Goal: Transaction & Acquisition: Purchase product/service

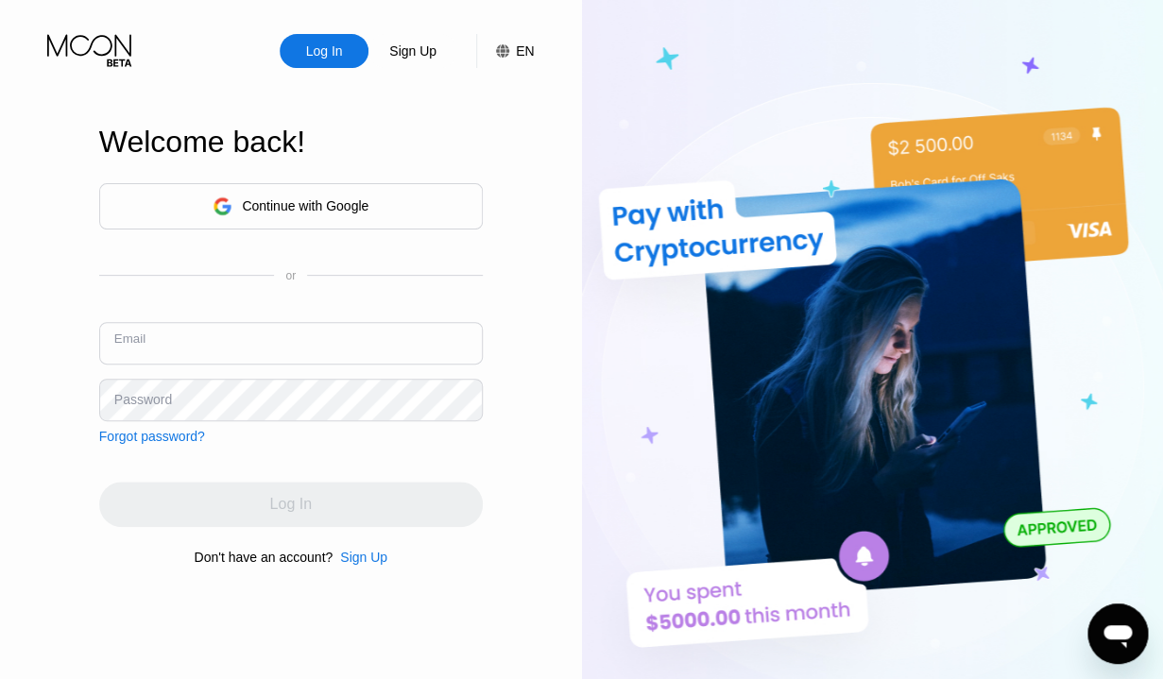
click at [229, 331] on input "text" at bounding box center [291, 343] width 384 height 43
paste input "[EMAIL_ADDRESS][DOMAIN_NAME]"
type input "[EMAIL_ADDRESS][DOMAIN_NAME]"
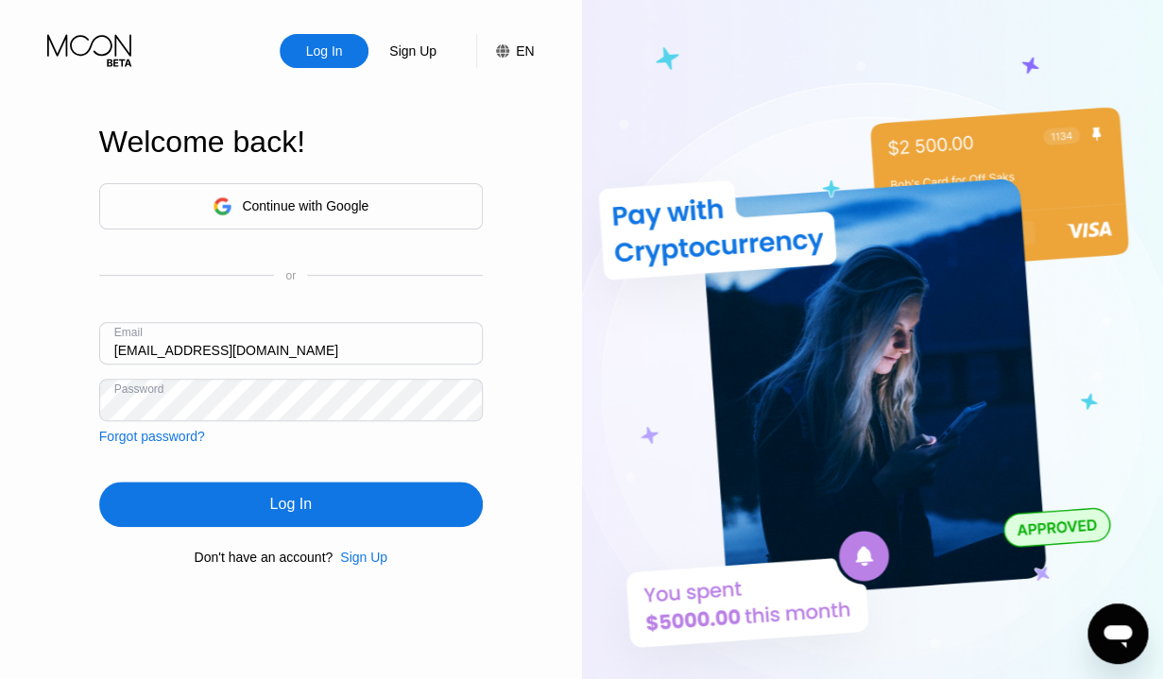
click at [289, 495] on div "Log In" at bounding box center [291, 504] width 384 height 45
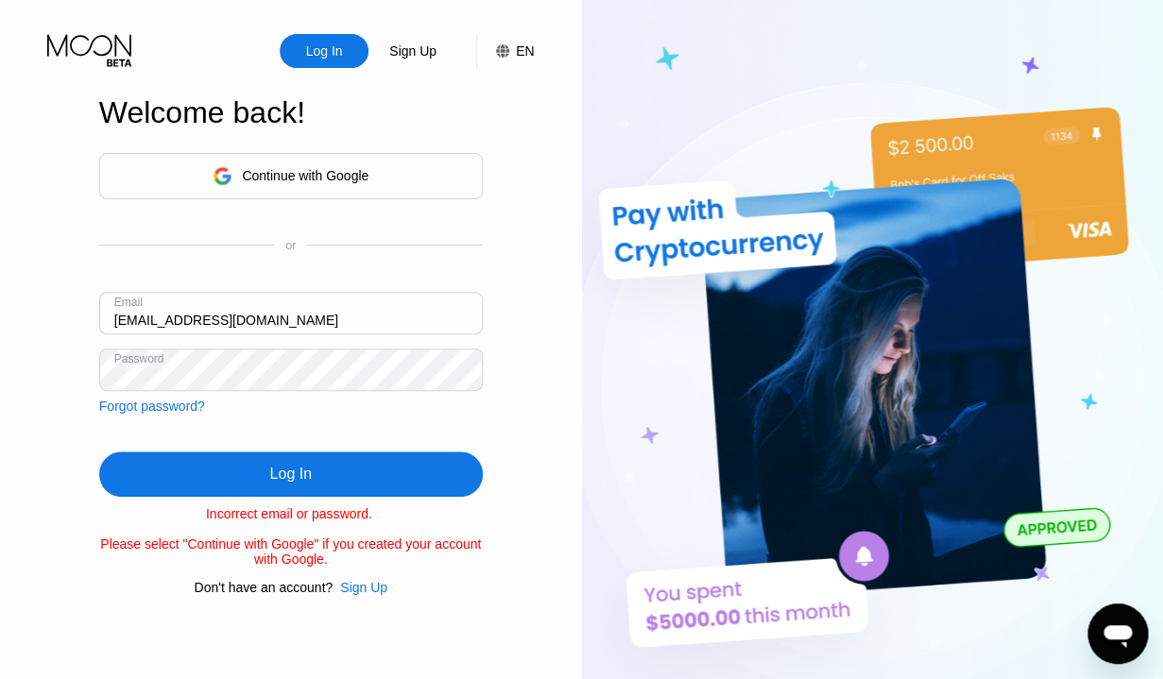
click at [267, 470] on div "Log In" at bounding box center [291, 474] width 384 height 45
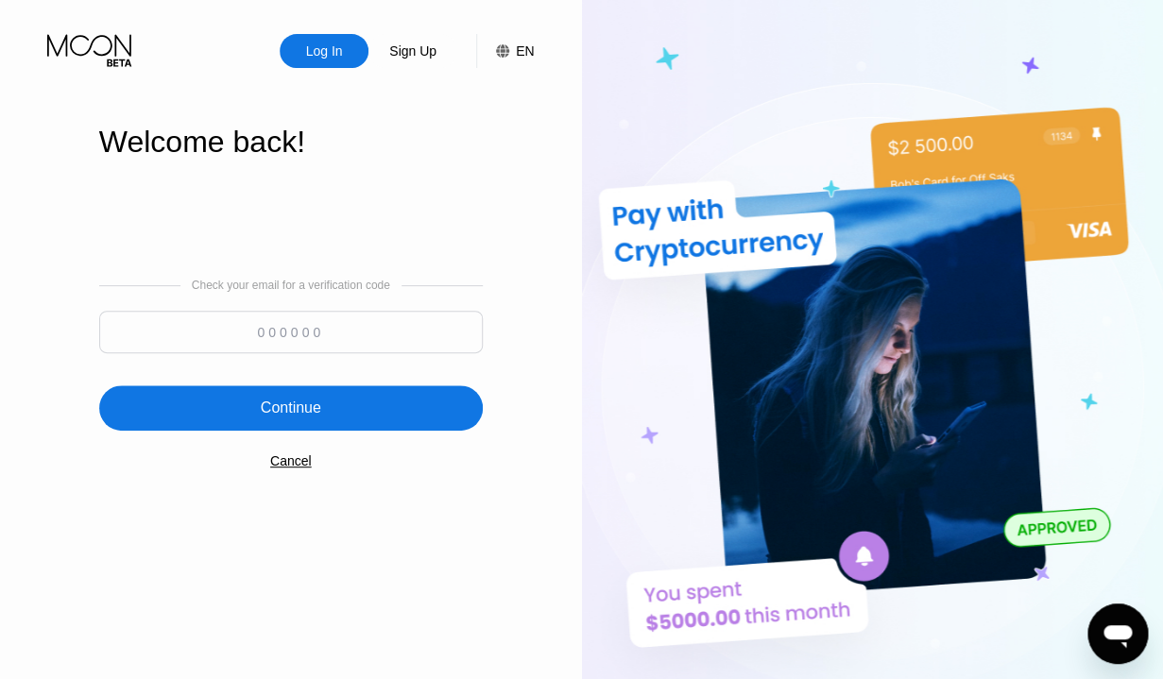
click at [286, 344] on input at bounding box center [291, 332] width 384 height 43
paste input "861214"
type input "861214"
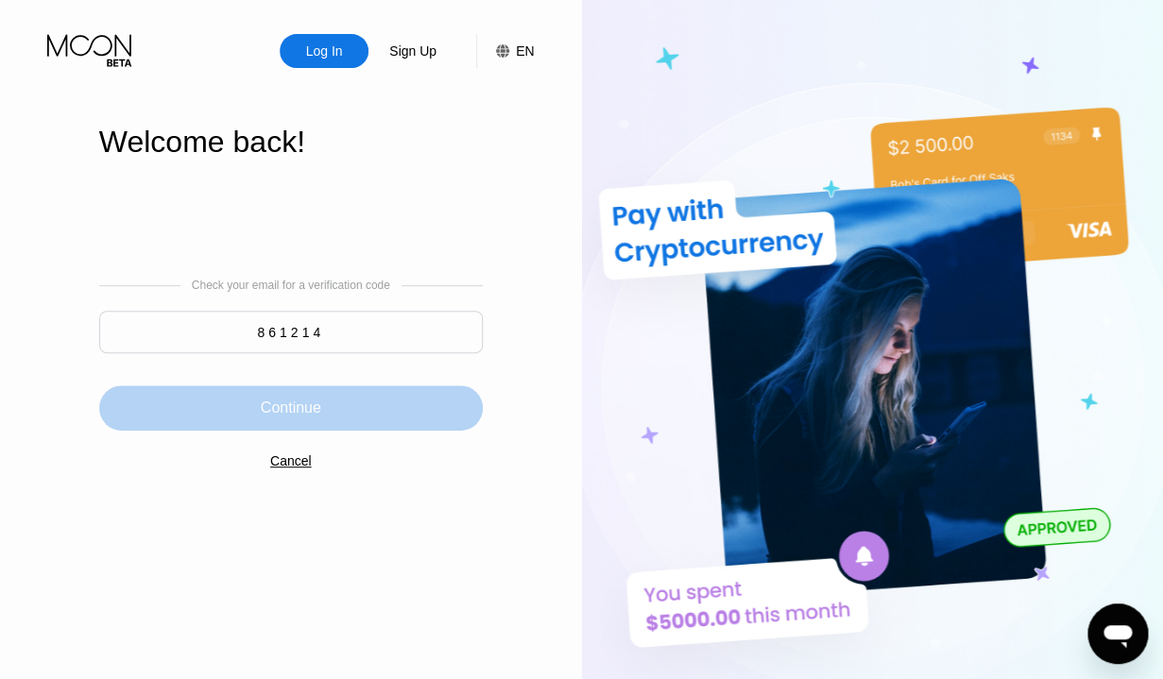
click at [326, 394] on div "Continue" at bounding box center [291, 408] width 384 height 45
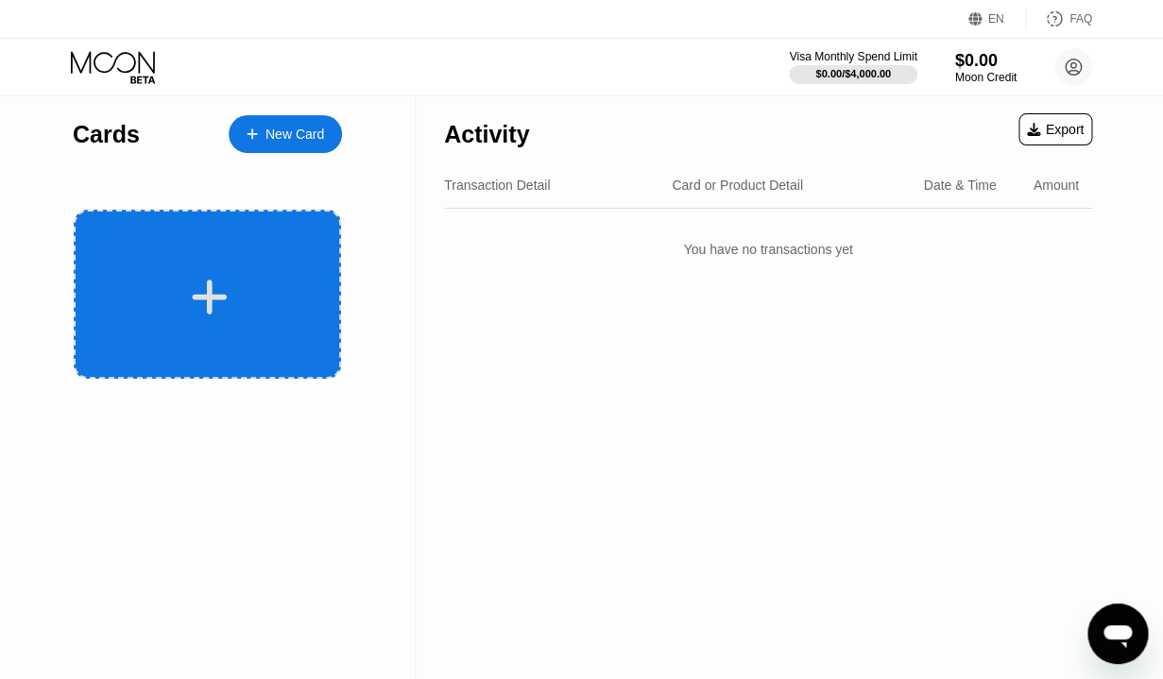
click at [254, 257] on div at bounding box center [207, 294] width 267 height 169
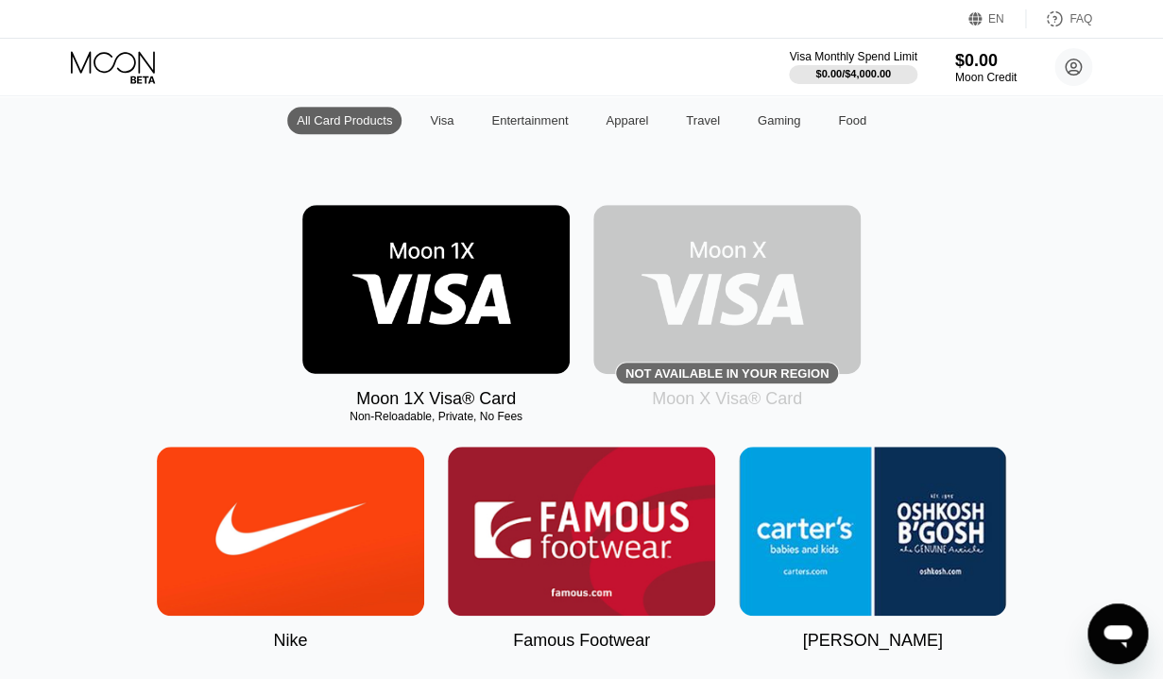
scroll to position [202, 0]
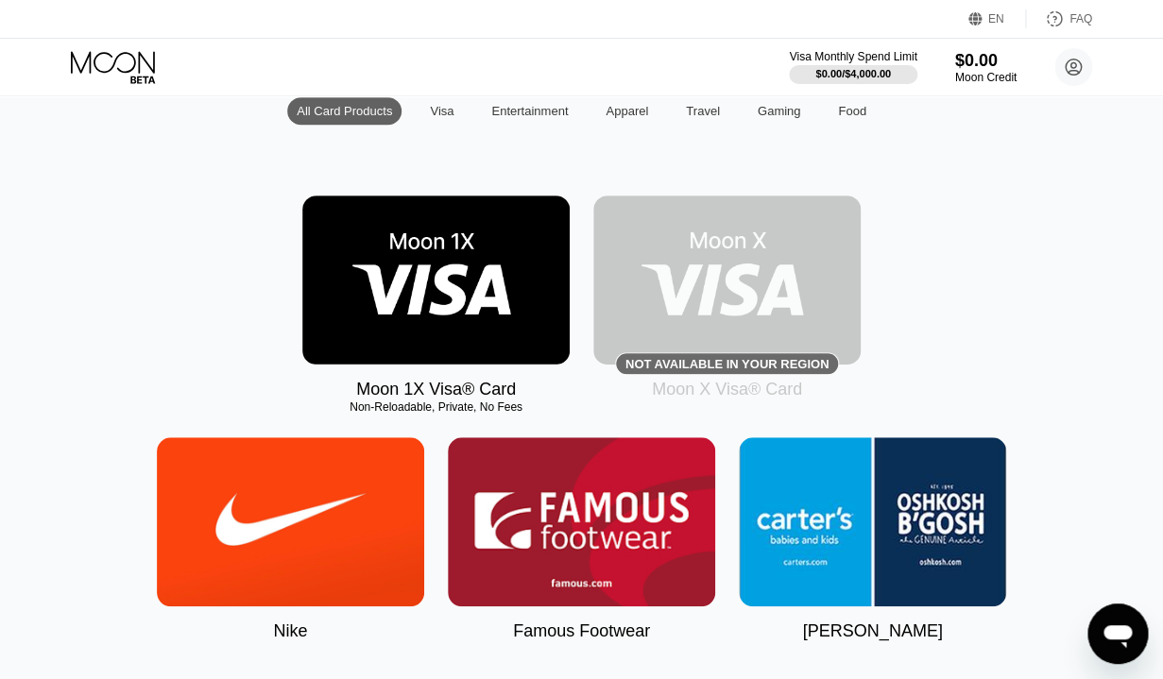
click at [422, 299] on img at bounding box center [435, 280] width 267 height 169
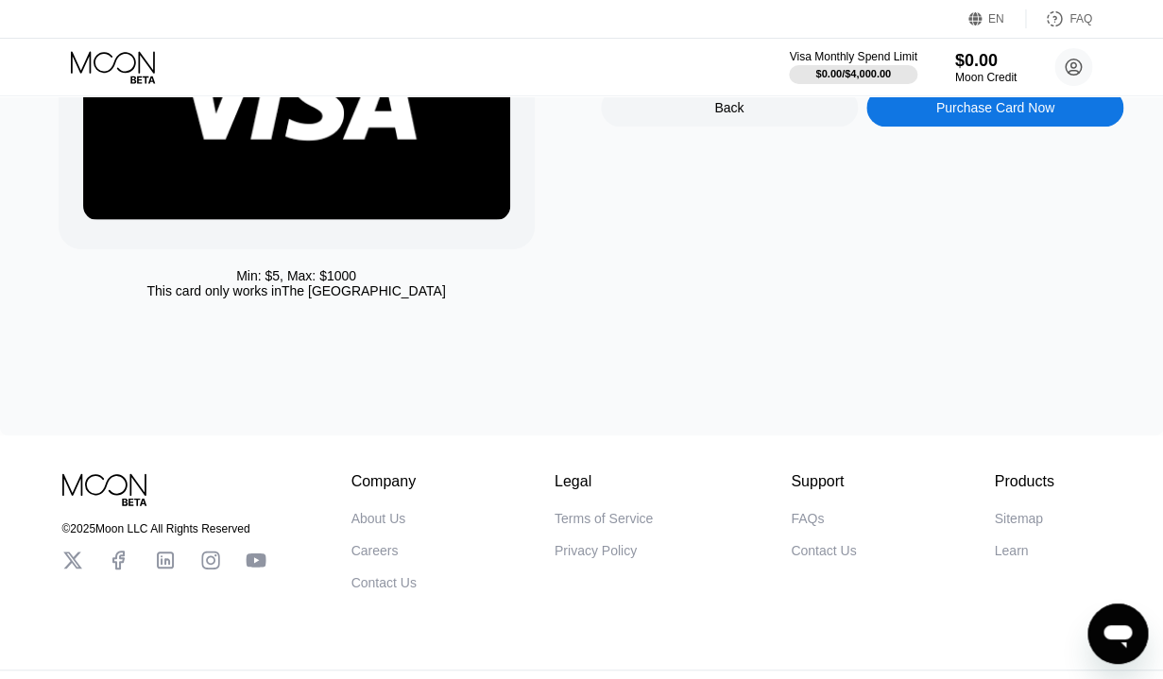
scroll to position [242, 0]
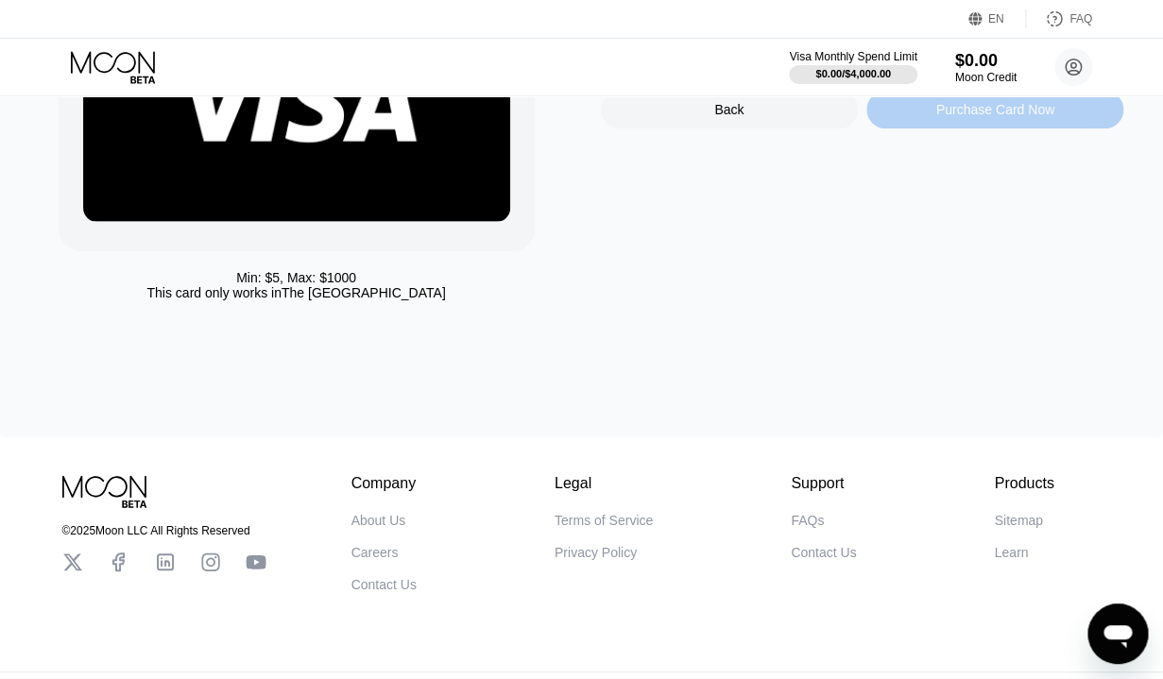
click at [962, 126] on div "Purchase Card Now" at bounding box center [995, 110] width 257 height 38
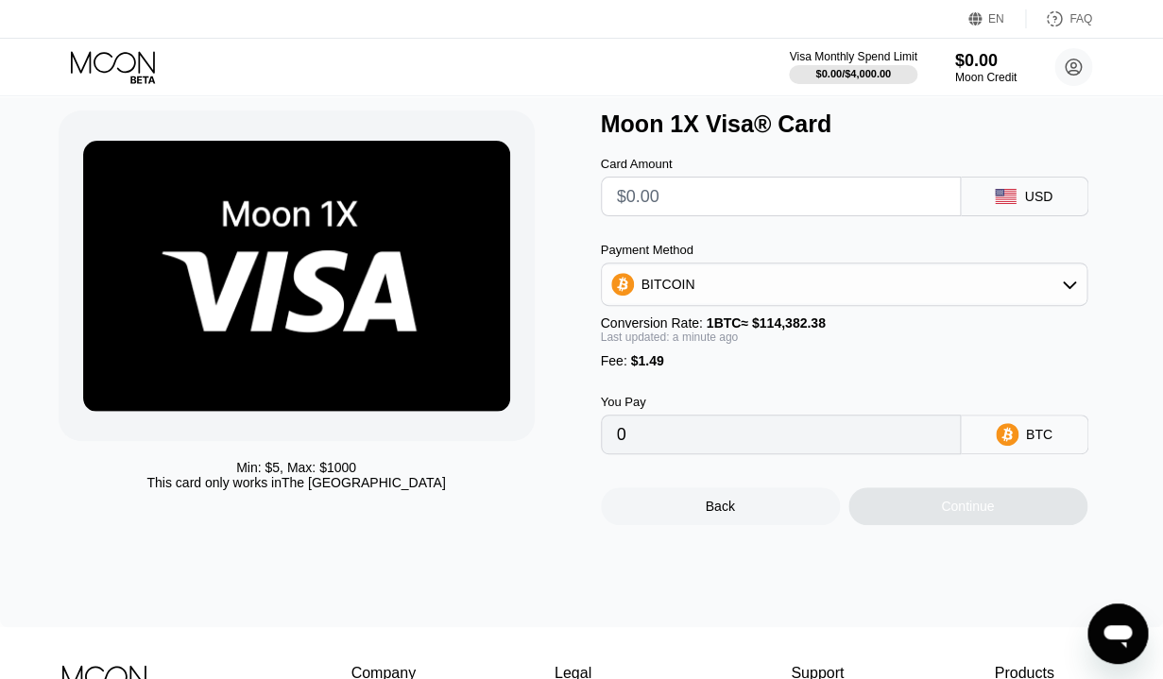
scroll to position [39, 0]
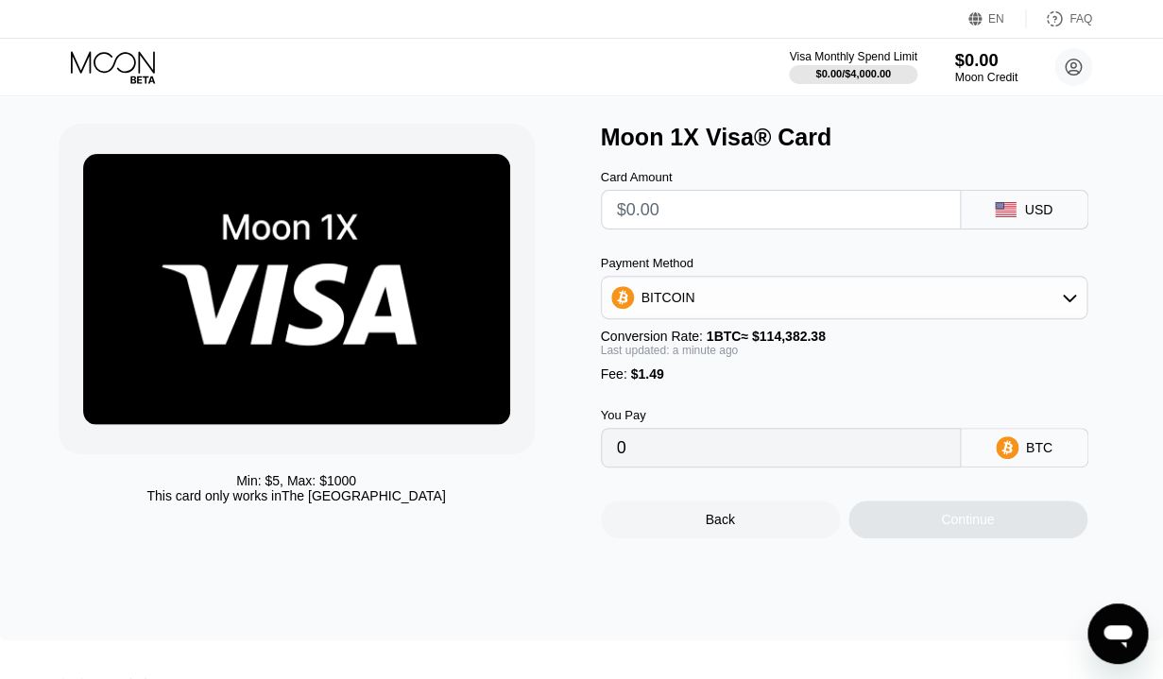
click at [969, 77] on div "Moon Credit" at bounding box center [985, 77] width 63 height 13
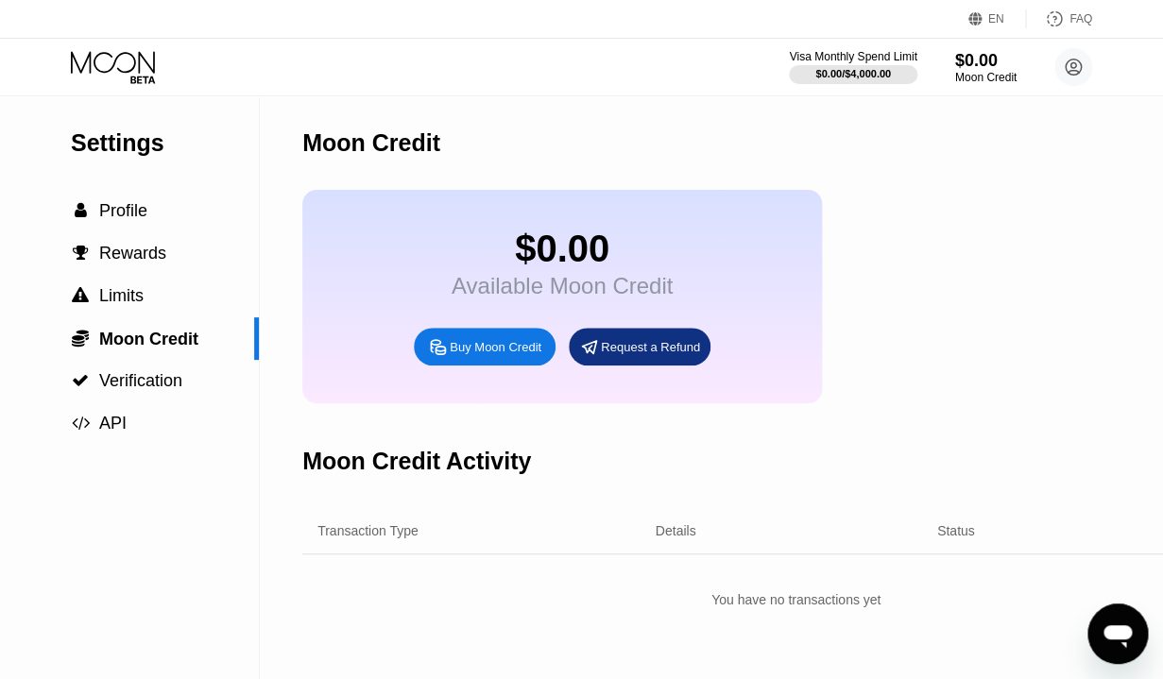
click at [487, 355] on div "Buy Moon Credit" at bounding box center [496, 347] width 92 height 16
type input "0"
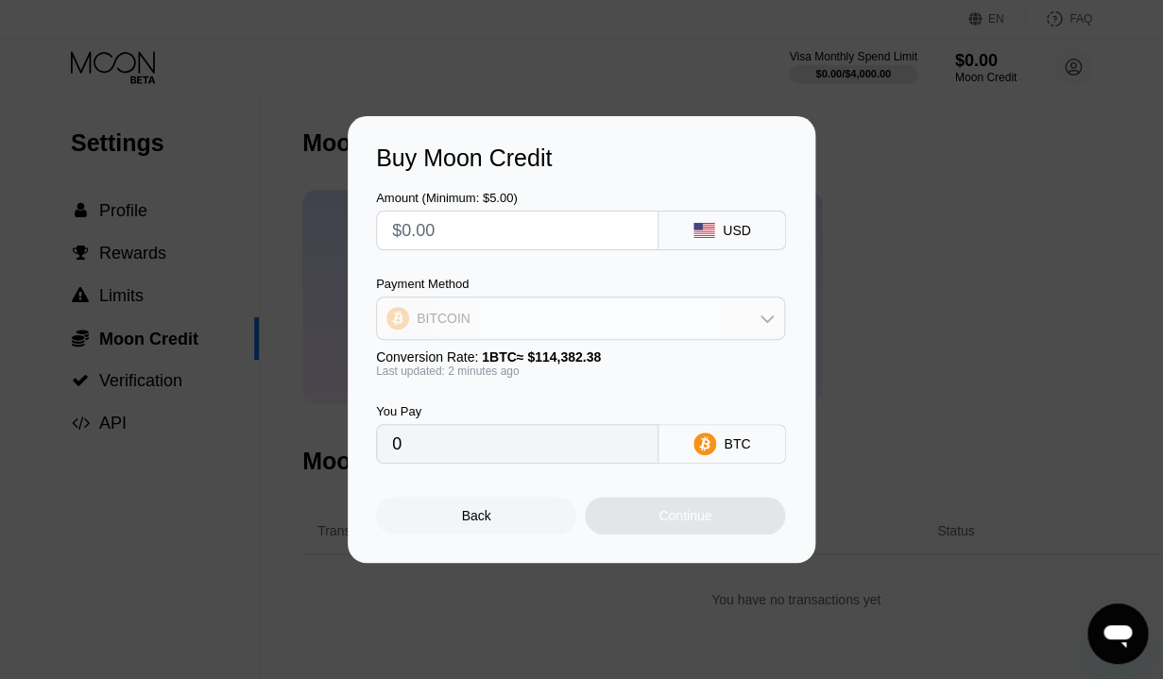
click at [584, 330] on div "BITCOIN" at bounding box center [580, 319] width 407 height 38
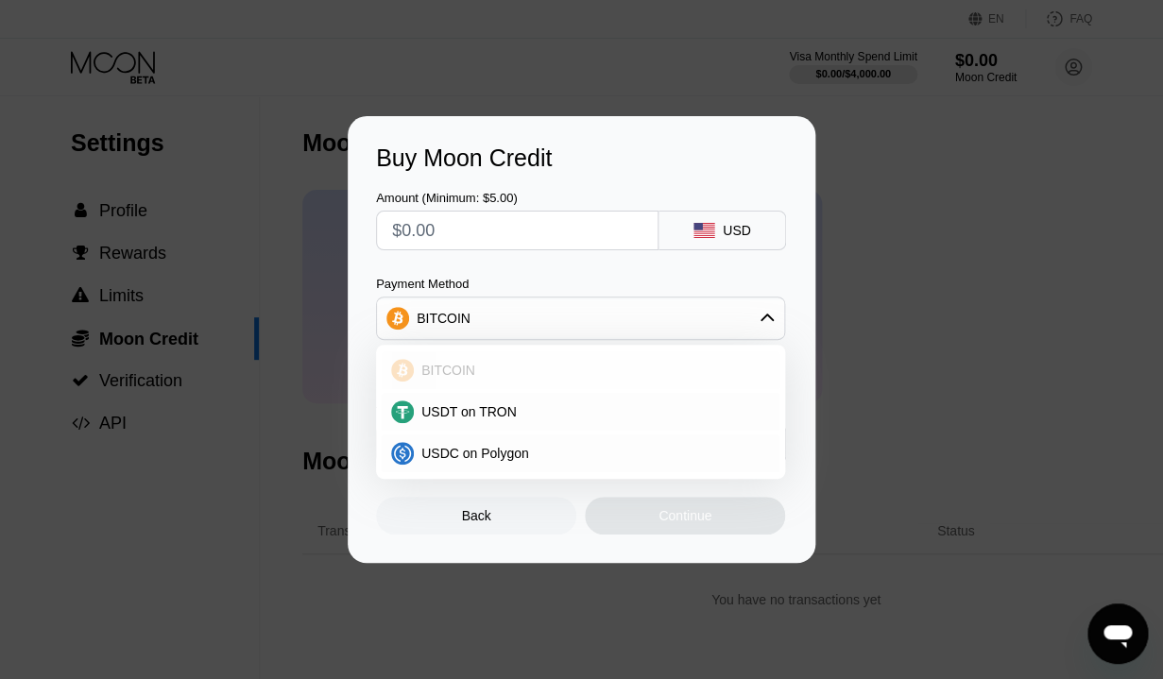
click at [569, 368] on div "BITCOIN" at bounding box center [592, 370] width 356 height 15
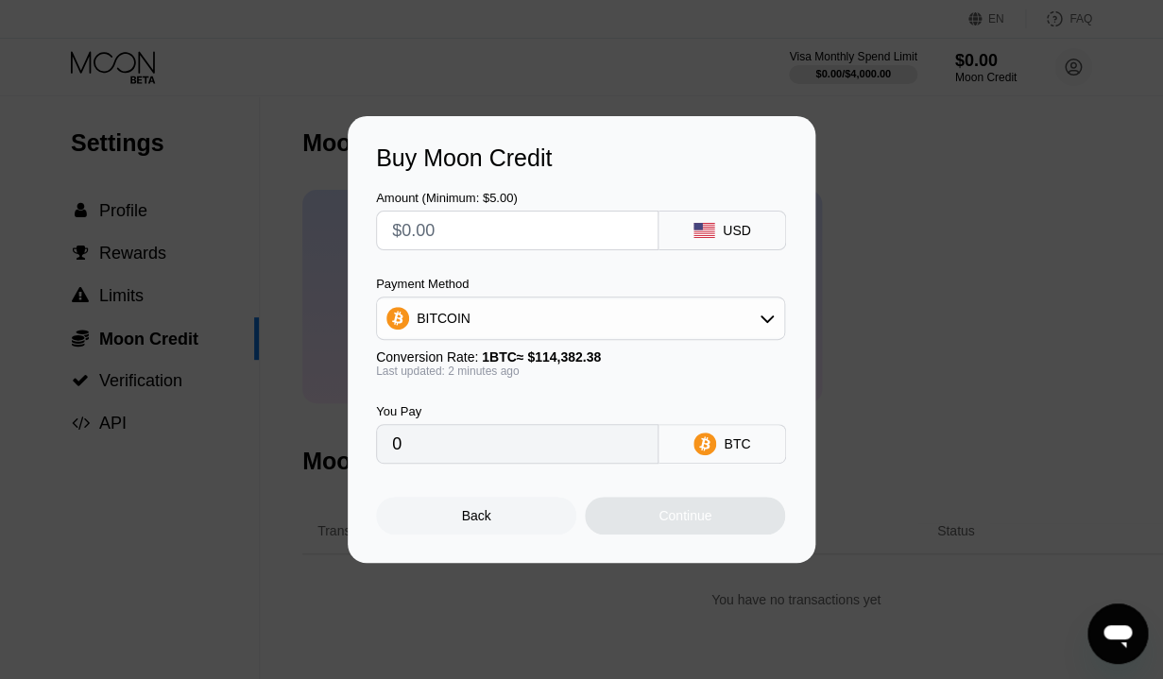
click at [509, 224] on input "text" at bounding box center [517, 231] width 250 height 38
type input "$2"
type input "0.00001749"
type input "$20"
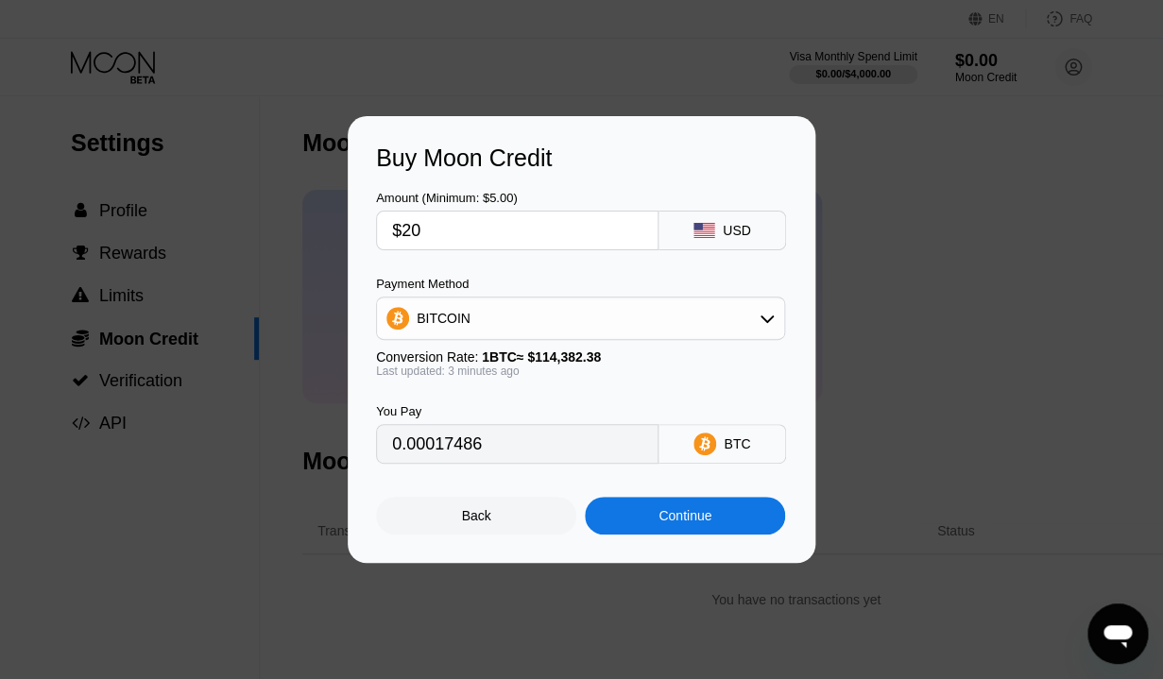
type input "0.00017482"
type input "0.00017495"
type input "$20"
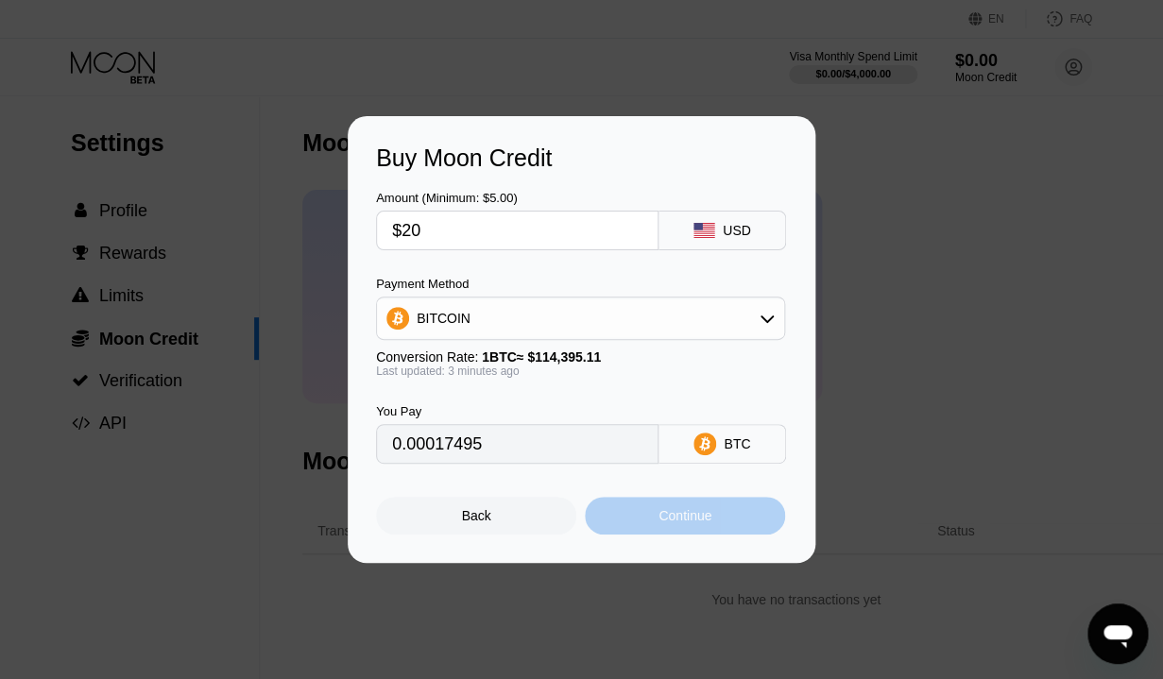
click at [662, 513] on div "Continue" at bounding box center [685, 515] width 53 height 15
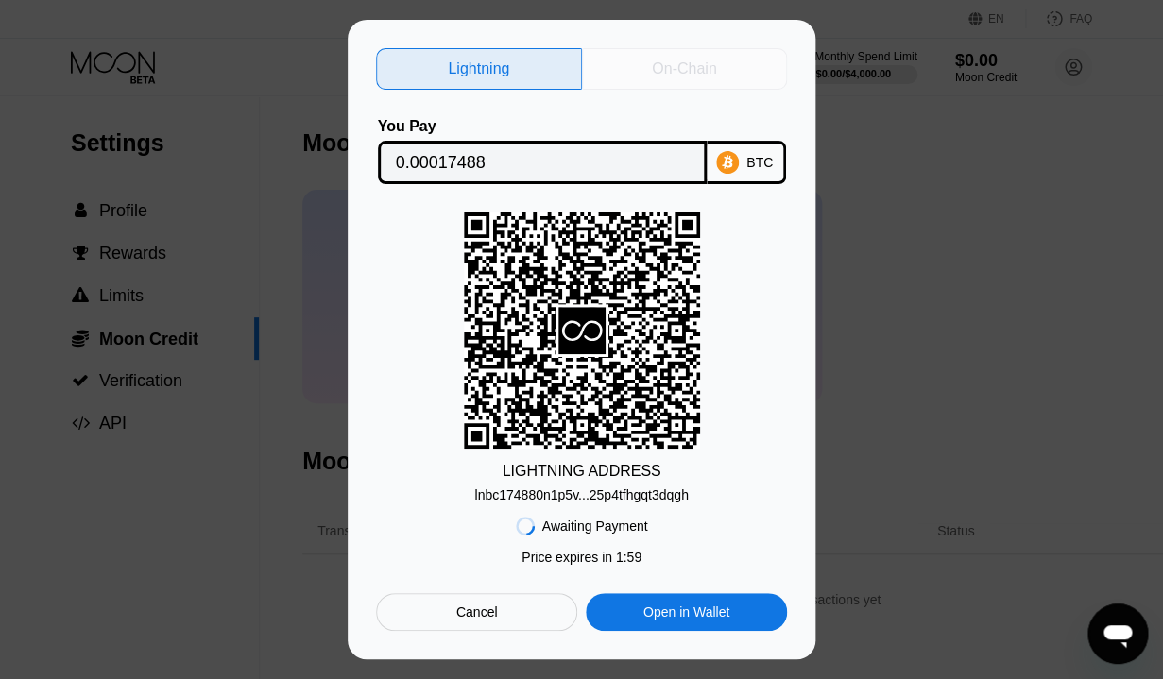
click at [683, 80] on div "On-Chain" at bounding box center [685, 69] width 206 height 42
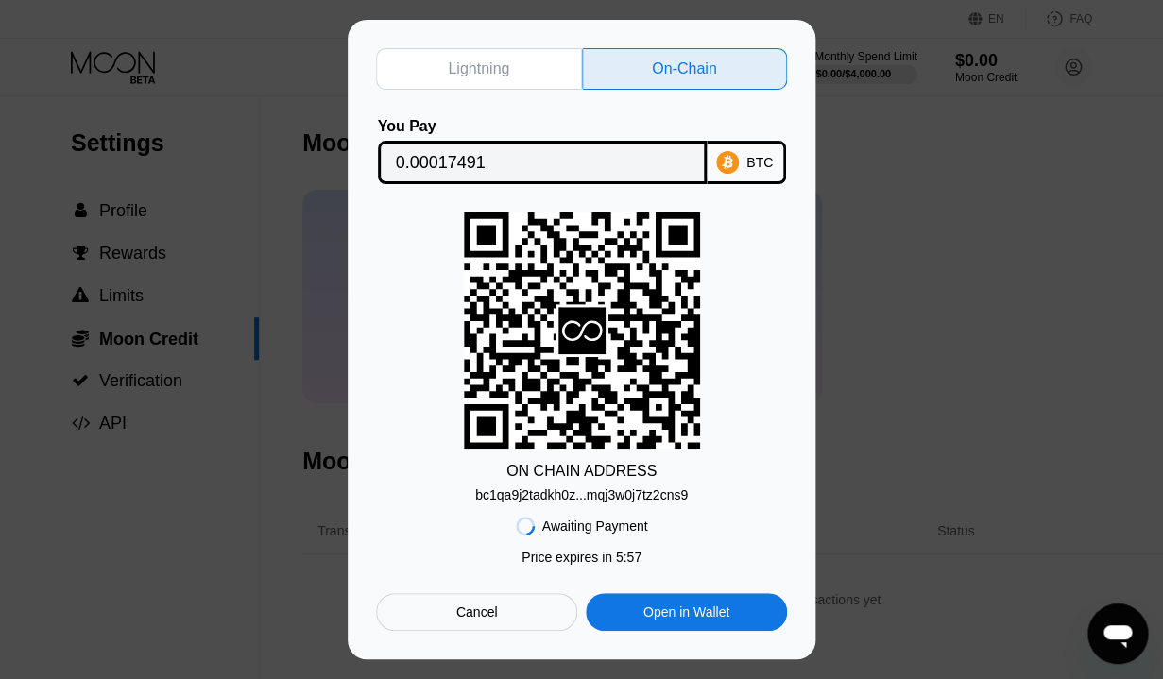
click at [501, 77] on div "Lightning" at bounding box center [478, 69] width 61 height 19
type input "0.00017488"
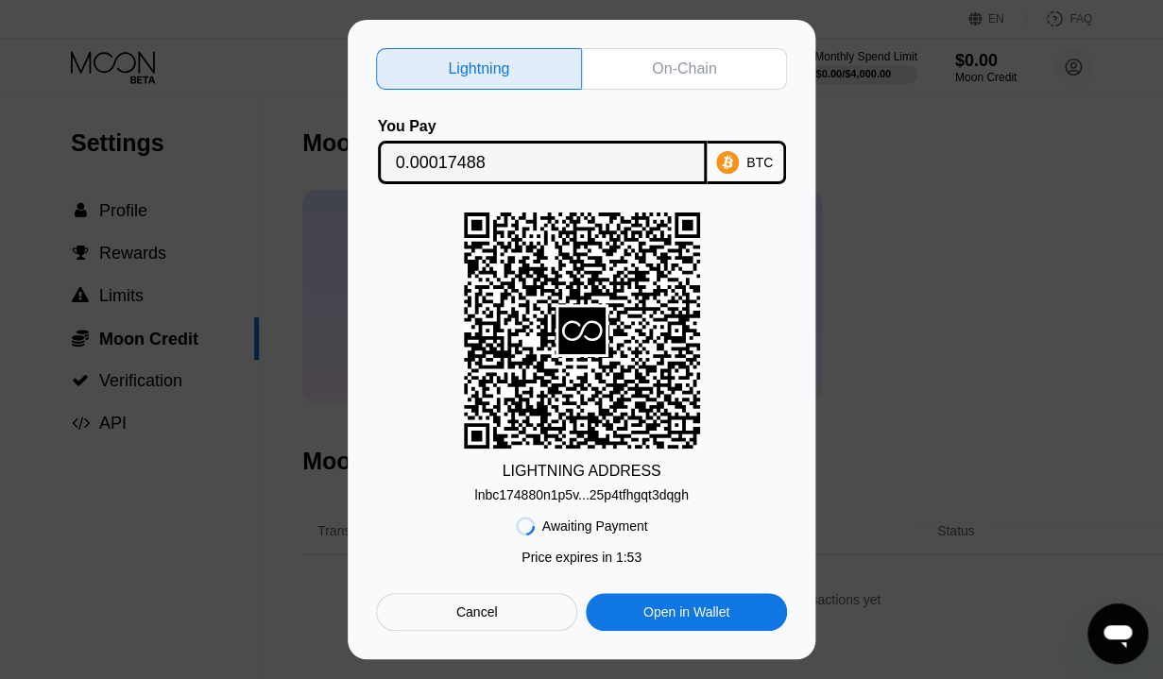
click at [641, 495] on div "lnbc174880n1p5v...25p4tfhgqt3dqgh" at bounding box center [581, 495] width 214 height 15
click at [507, 622] on div "Cancel" at bounding box center [476, 612] width 201 height 38
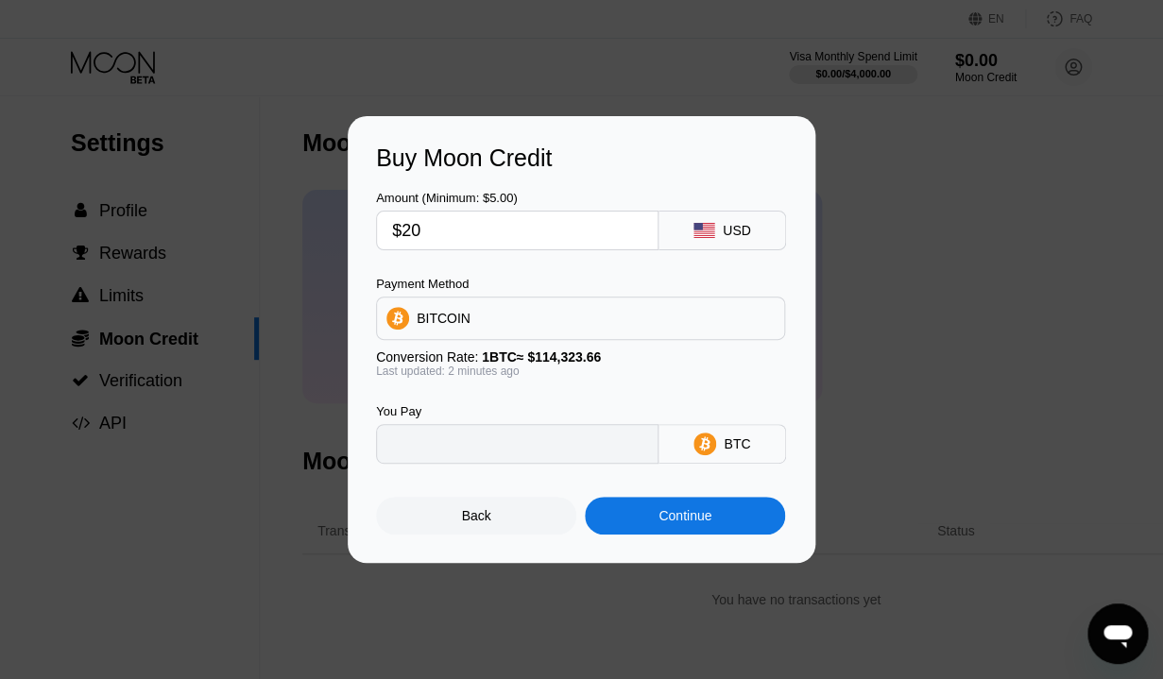
type input "0.00017495"
click at [610, 313] on div "BITCOIN" at bounding box center [580, 319] width 407 height 38
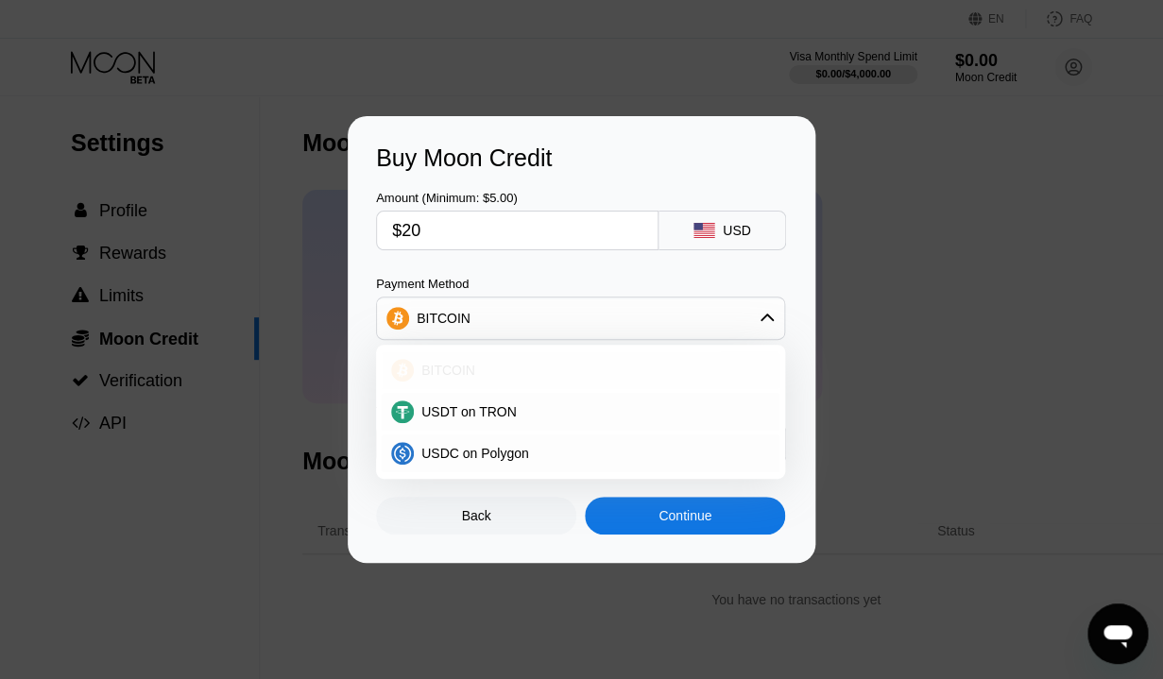
click at [586, 366] on div "BITCOIN" at bounding box center [592, 370] width 356 height 15
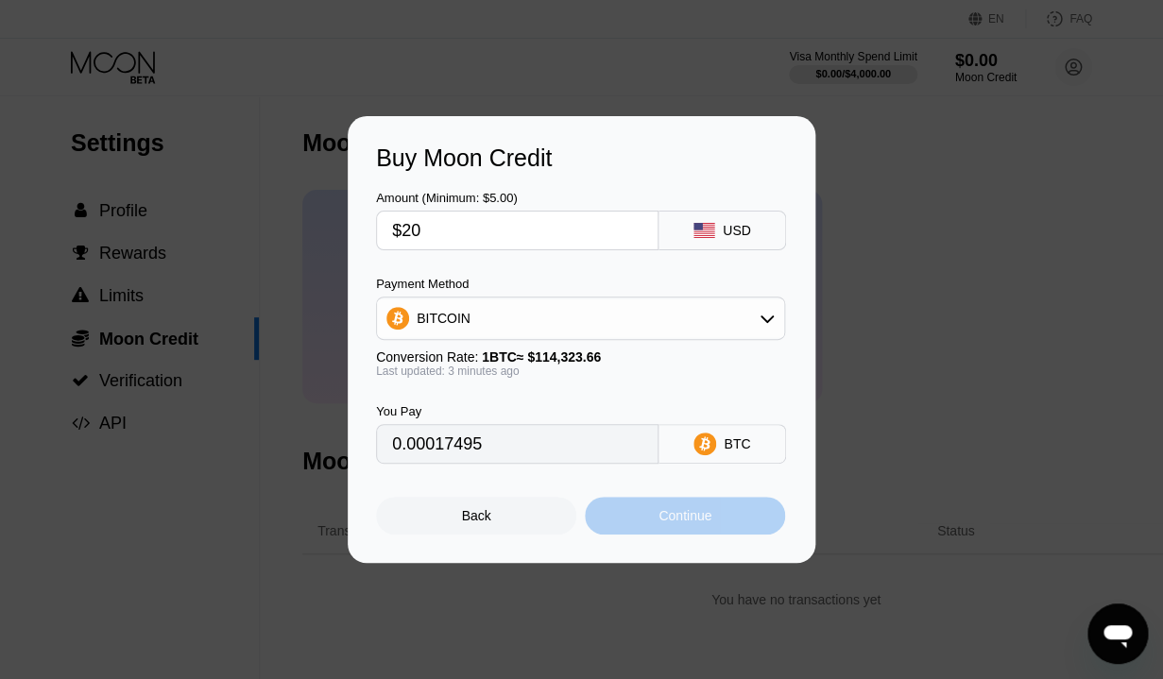
click at [686, 524] on div "Continue" at bounding box center [685, 515] width 53 height 15
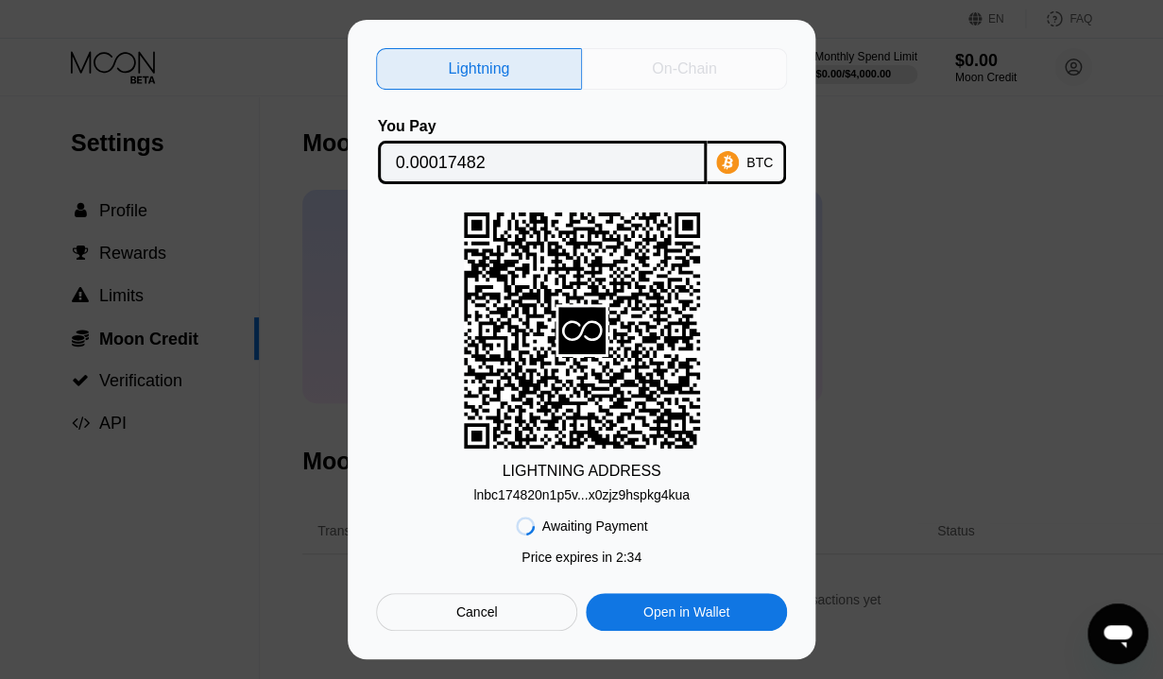
click at [704, 79] on div "On-Chain" at bounding box center [685, 69] width 206 height 42
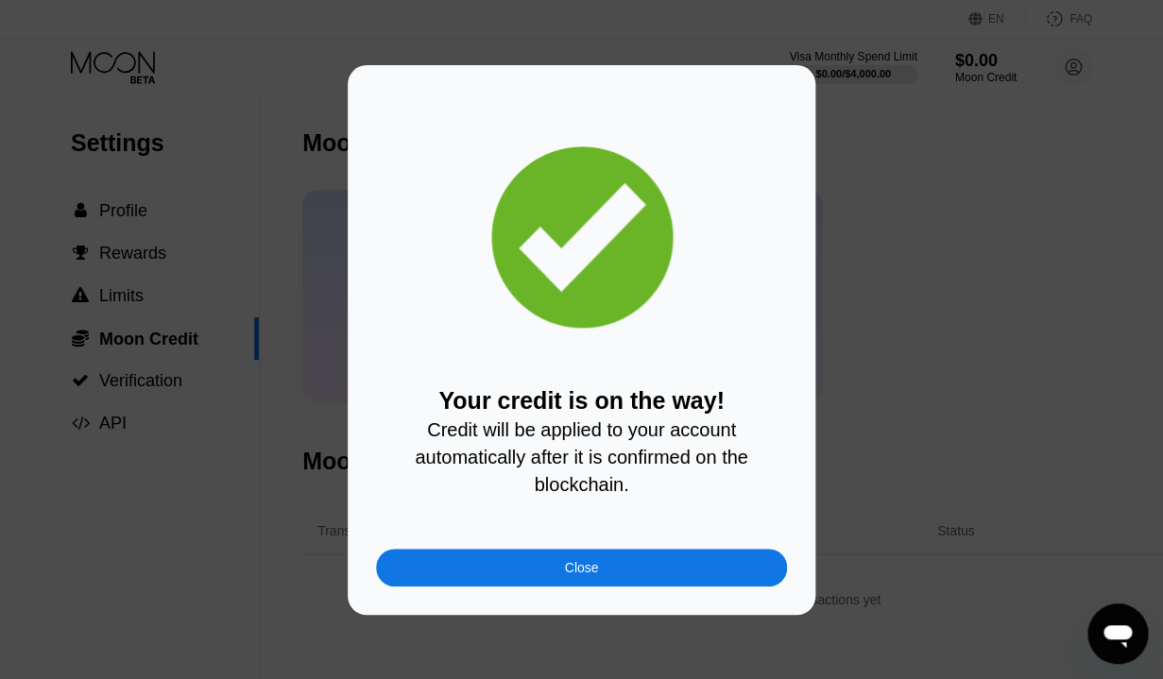
click at [644, 565] on div "Close" at bounding box center [581, 568] width 411 height 38
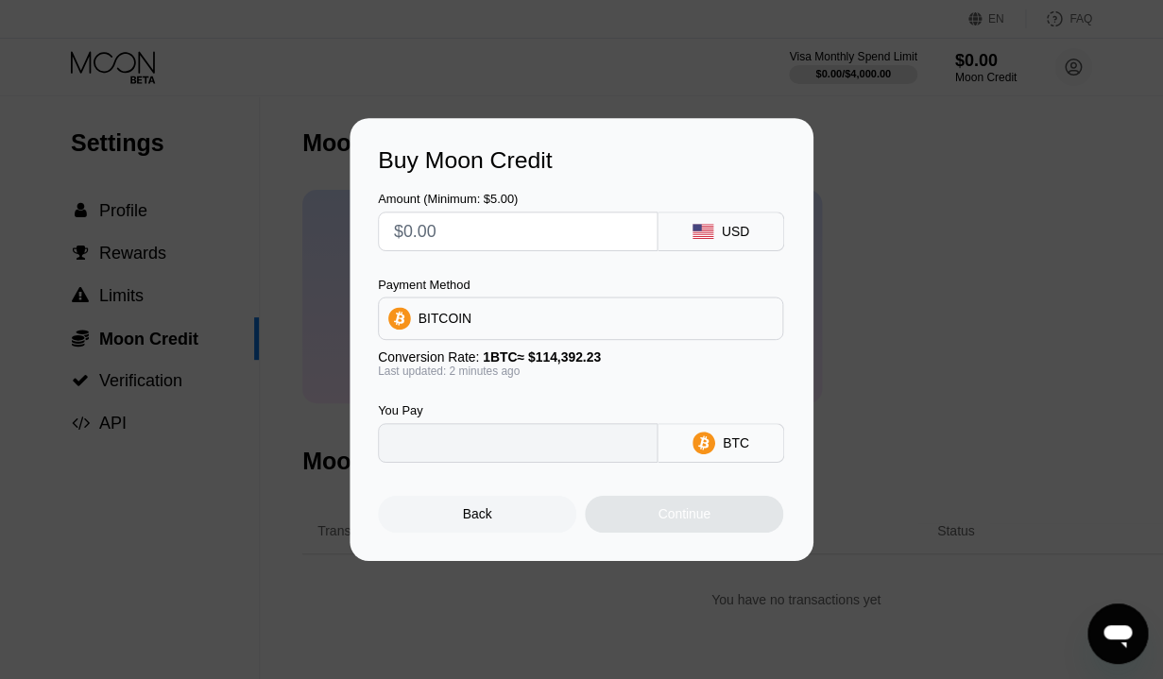
type input "0"
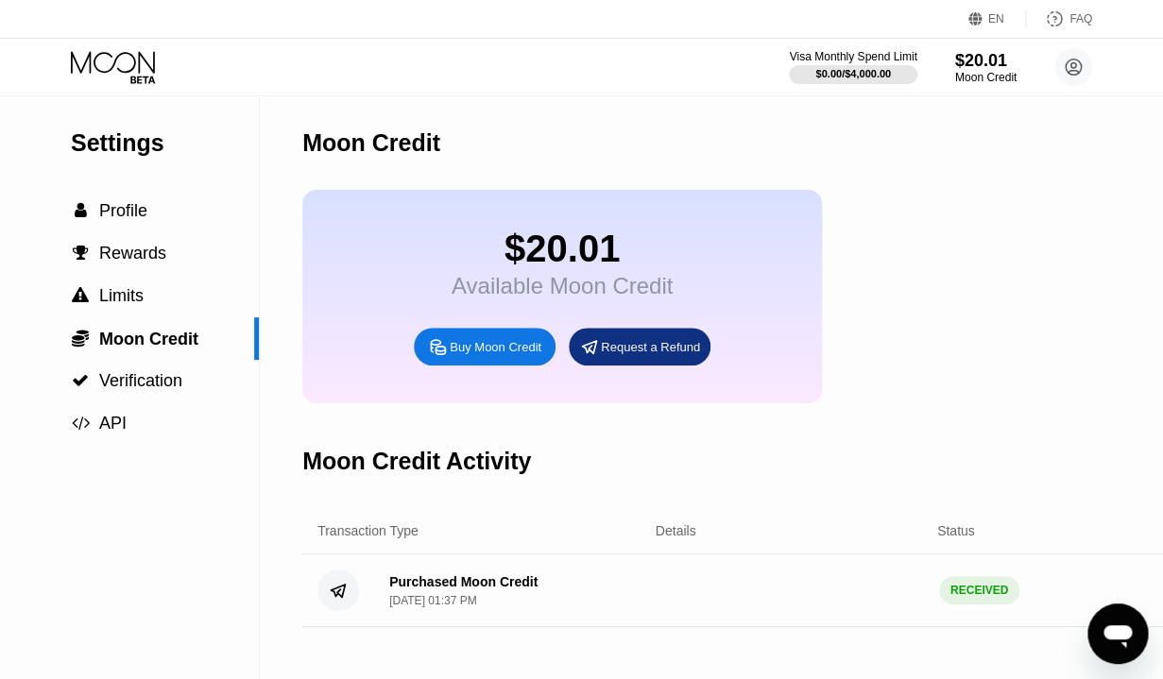
click at [133, 67] on icon at bounding box center [115, 67] width 88 height 33
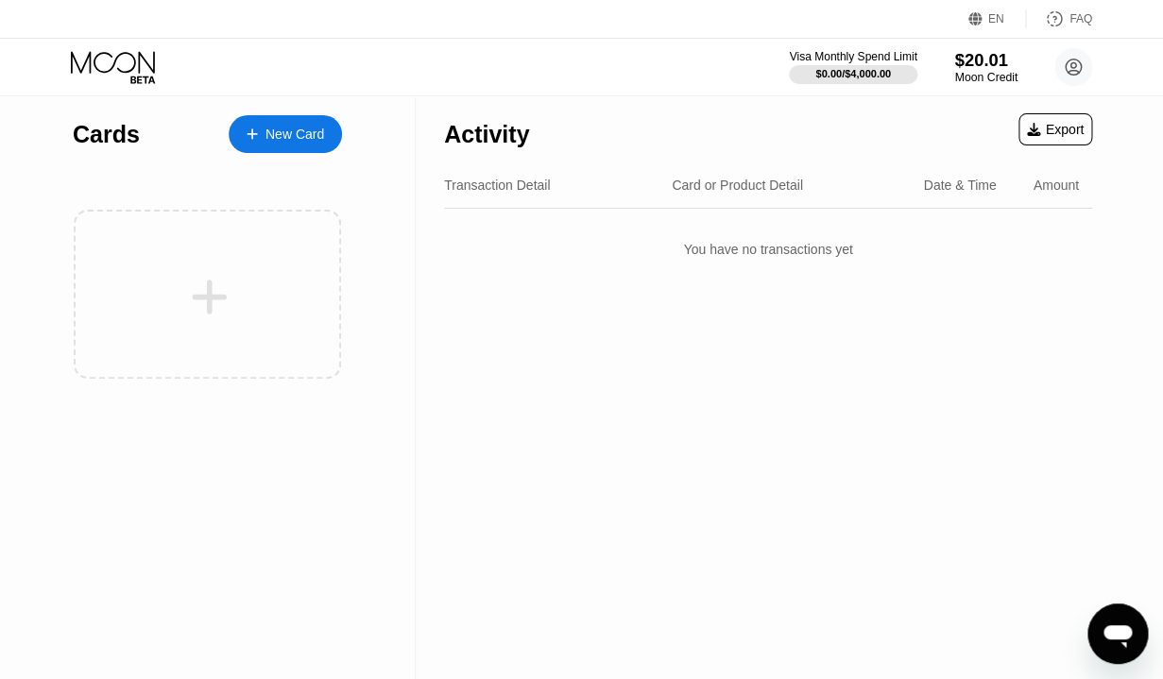
click at [992, 70] on div "$20.01" at bounding box center [985, 60] width 63 height 20
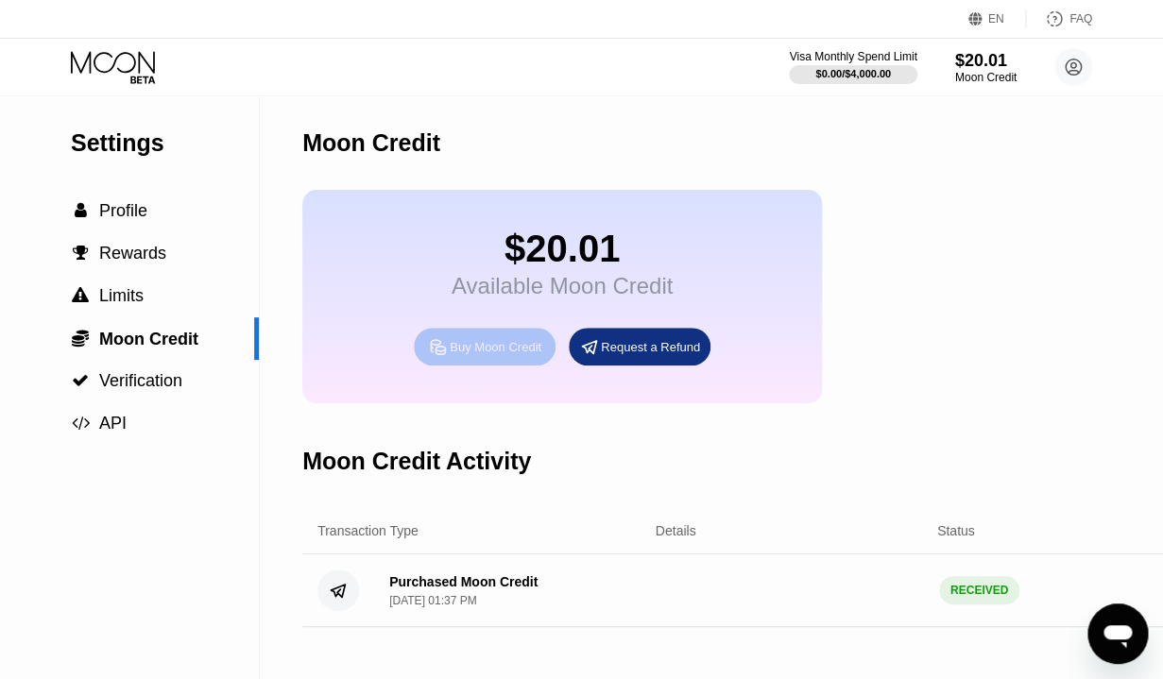
click at [502, 355] on div "Buy Moon Credit" at bounding box center [496, 347] width 92 height 16
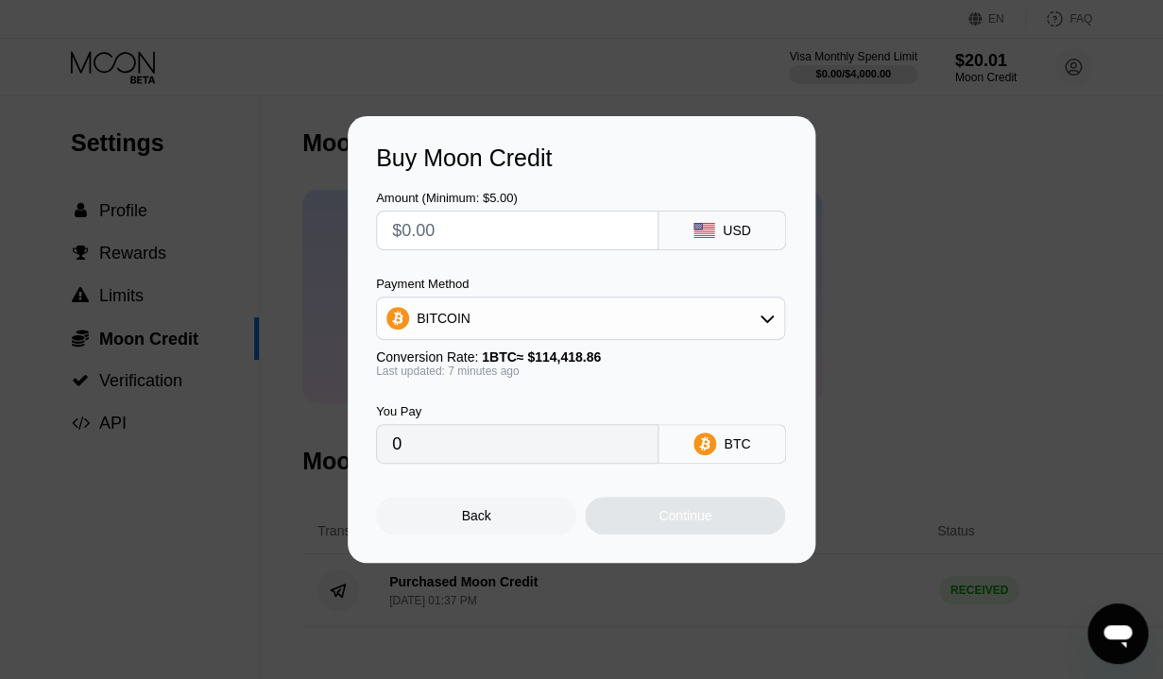
click at [699, 322] on div "BITCOIN" at bounding box center [580, 319] width 407 height 38
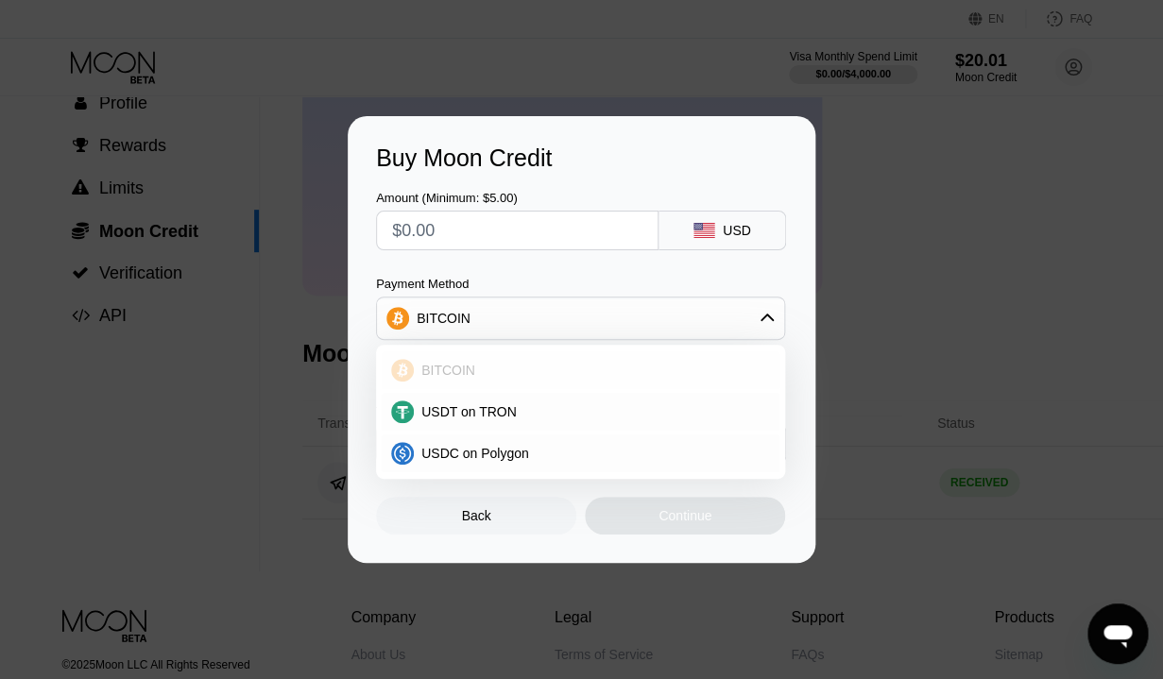
scroll to position [109, 2]
click at [523, 517] on div "Back" at bounding box center [476, 516] width 200 height 38
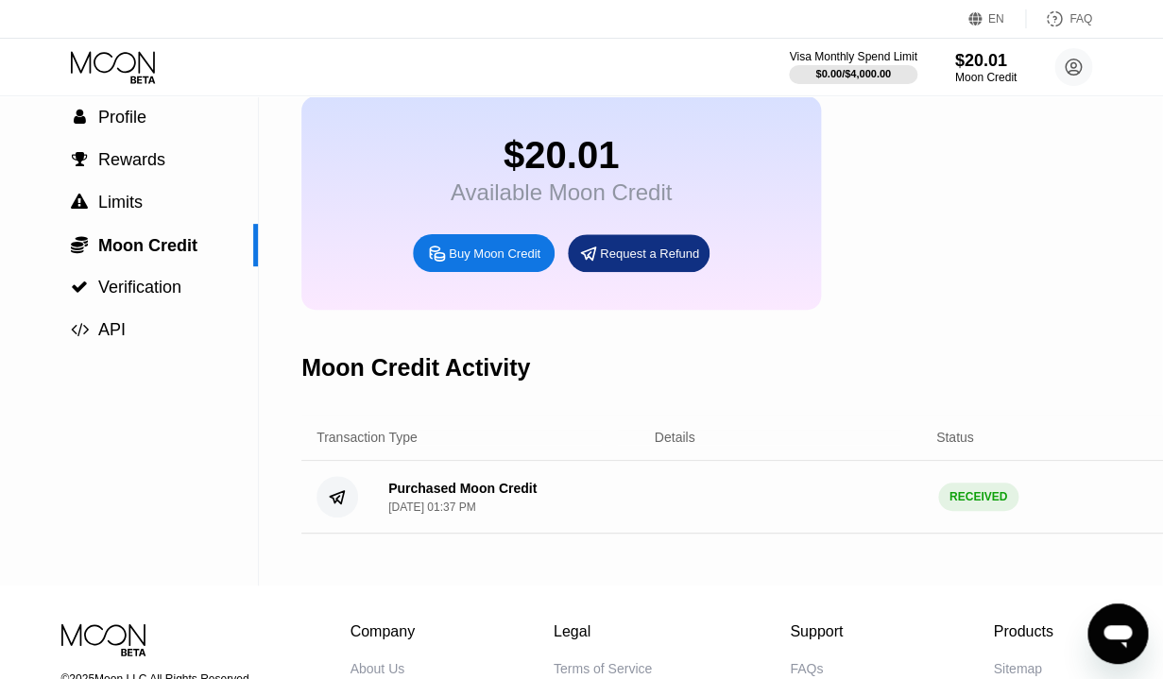
scroll to position [0, 1]
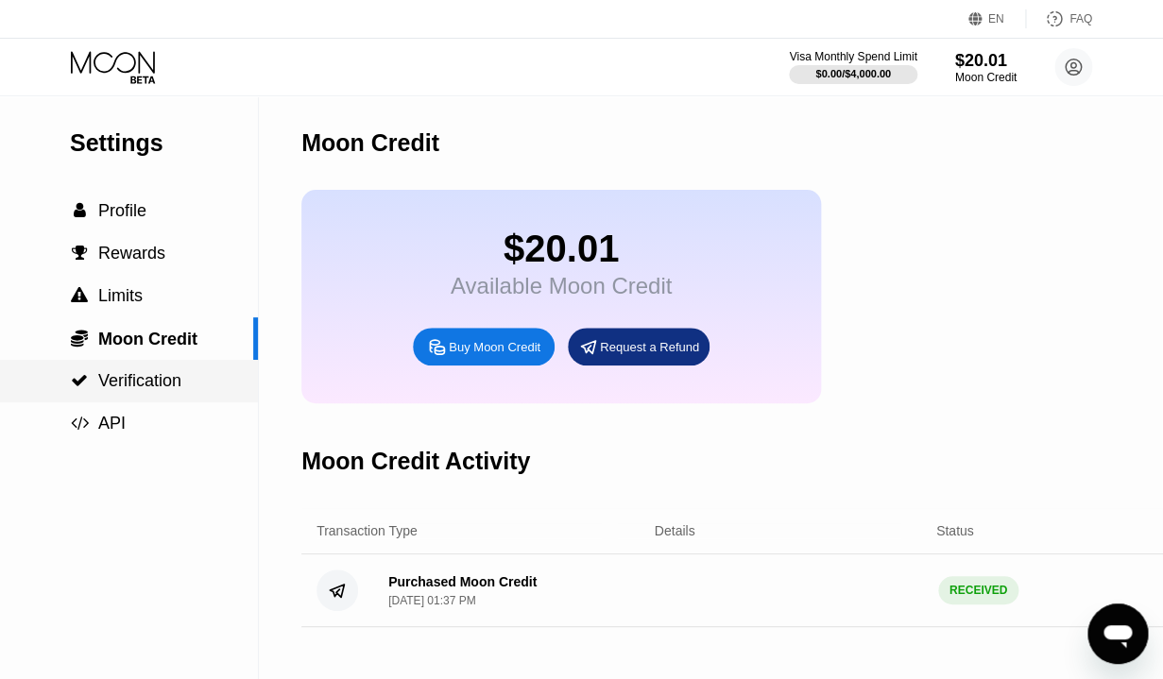
click at [145, 379] on span "Verification" at bounding box center [139, 380] width 83 height 19
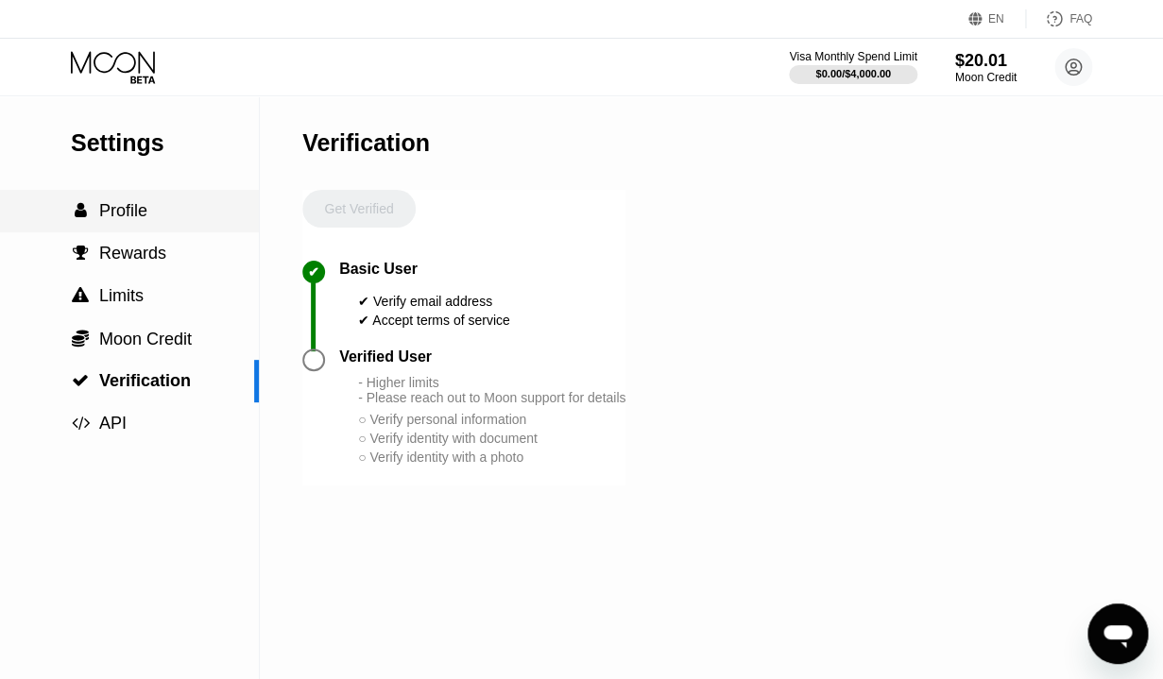
click at [118, 215] on span "Profile" at bounding box center [123, 210] width 48 height 19
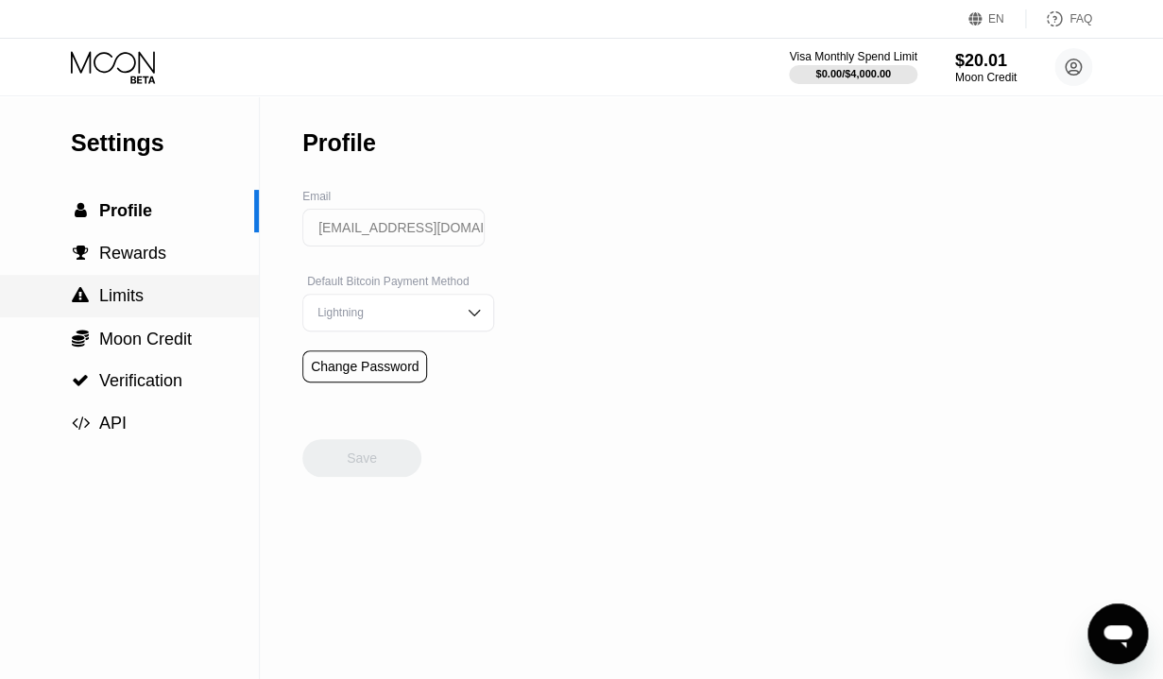
click at [142, 295] on span "Limits" at bounding box center [121, 295] width 44 height 19
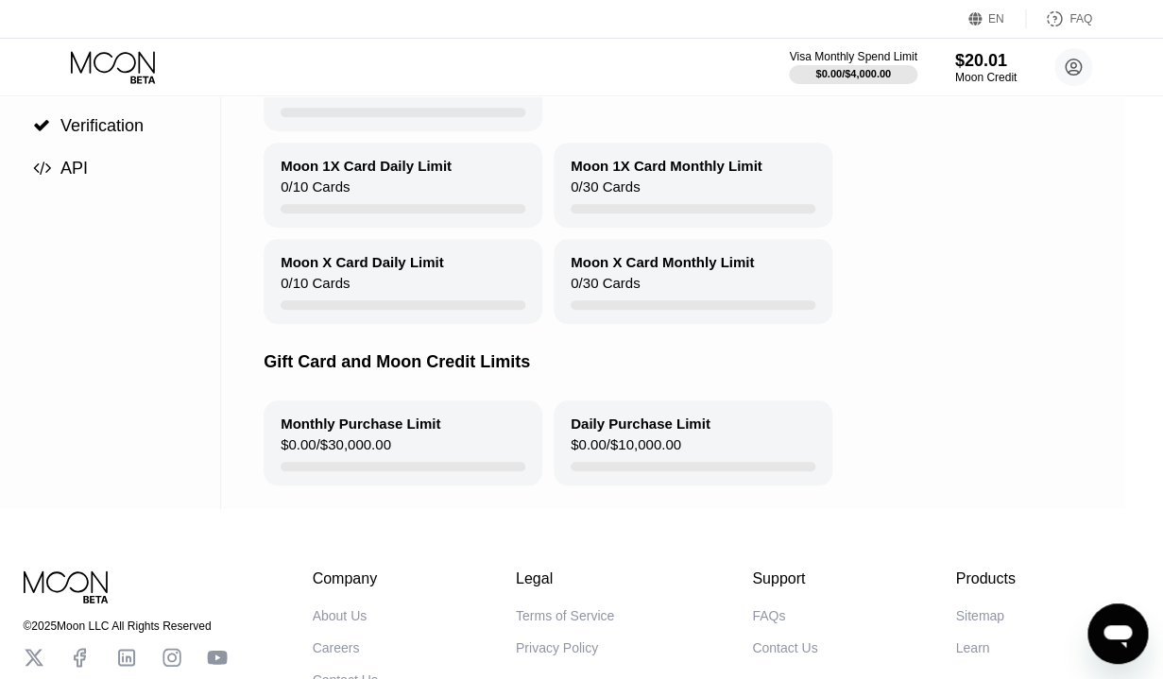
scroll to position [0, 39]
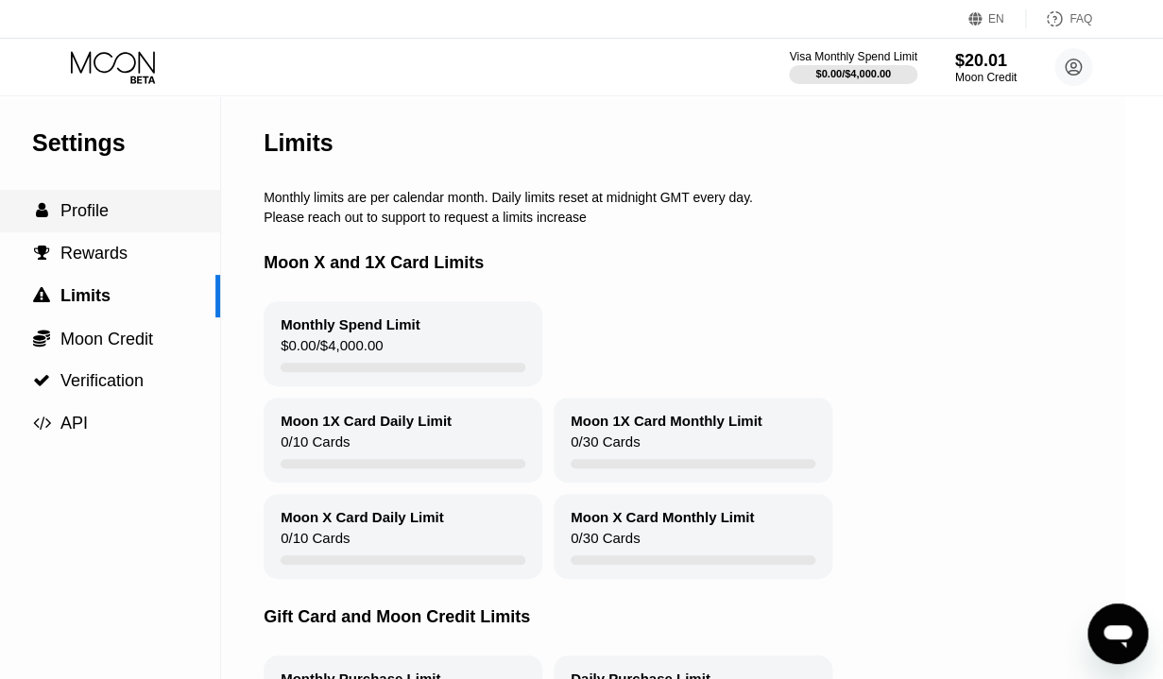
click at [95, 201] on div " Profile" at bounding box center [90, 211] width 259 height 43
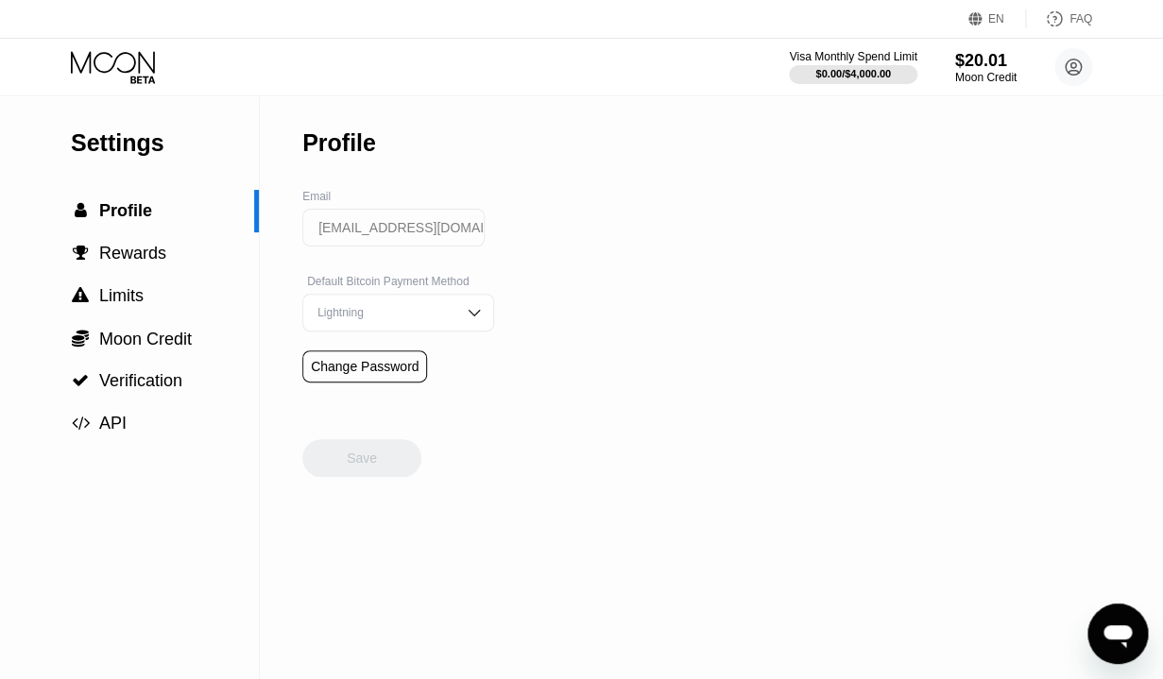
click at [126, 72] on icon at bounding box center [113, 62] width 84 height 22
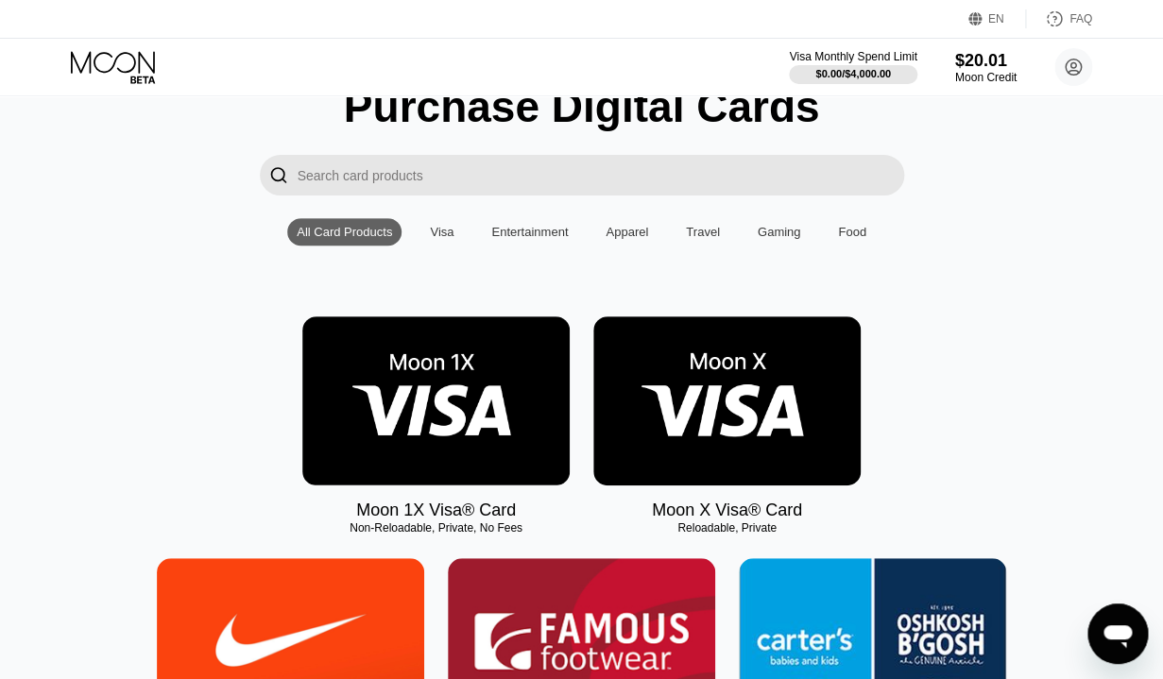
scroll to position [96, 0]
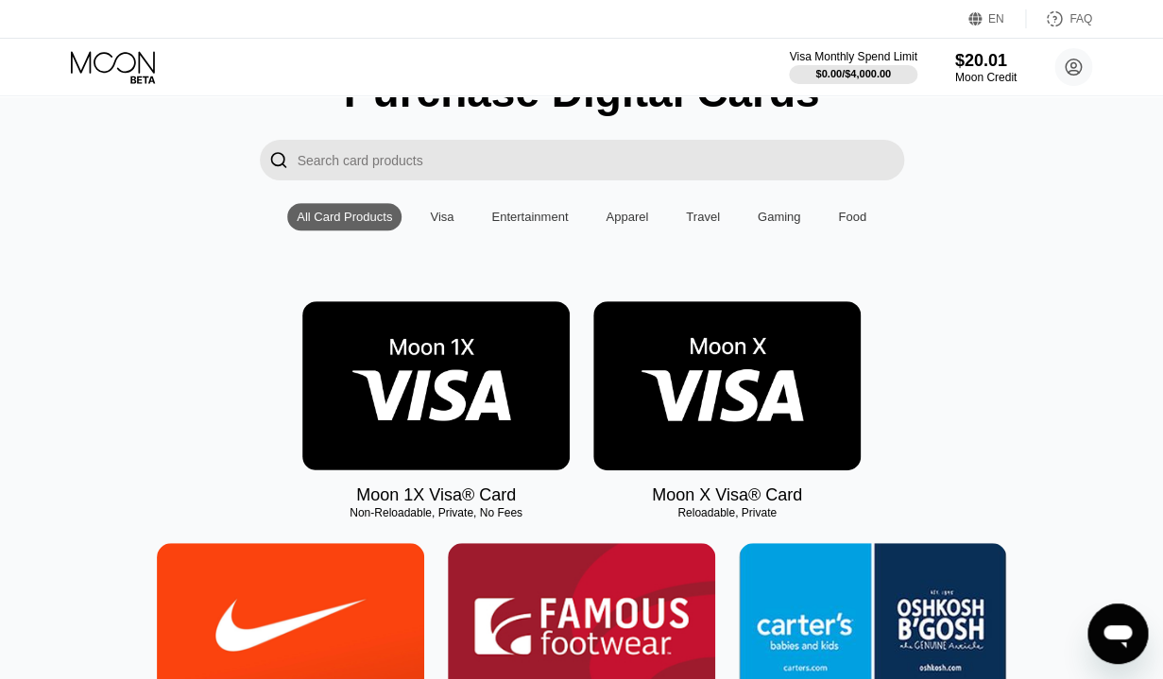
click at [733, 397] on img at bounding box center [726, 385] width 267 height 169
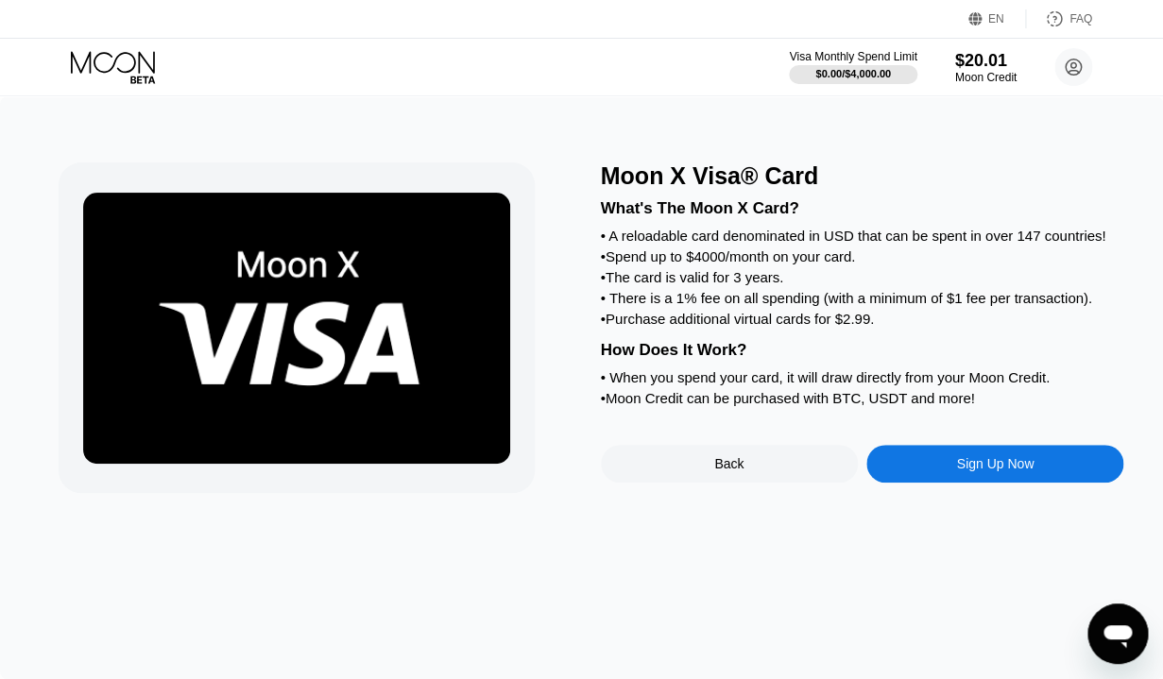
click at [942, 477] on div "Sign Up Now" at bounding box center [995, 464] width 257 height 38
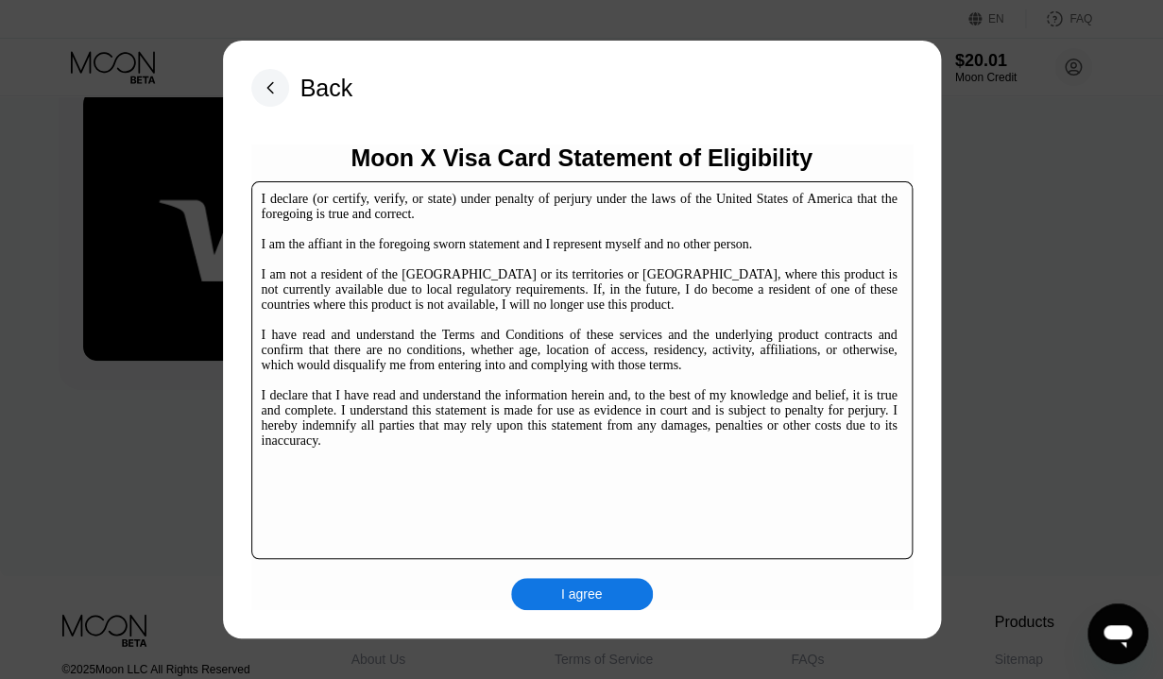
scroll to position [113, 0]
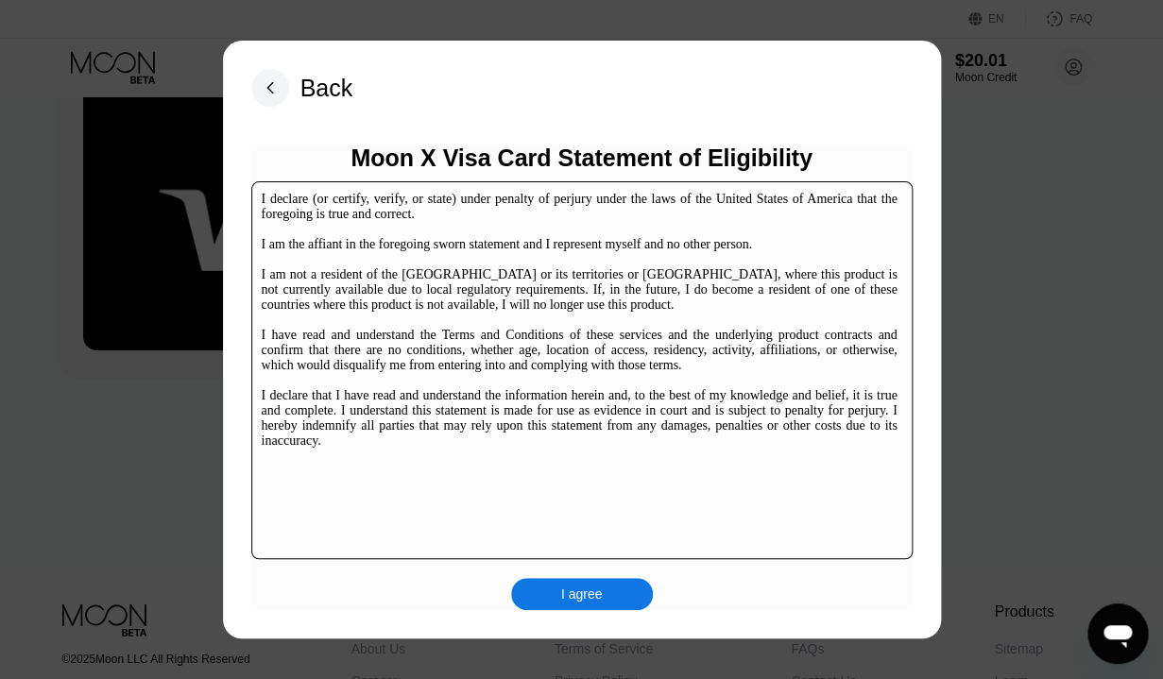
click at [578, 588] on div "I agree" at bounding box center [582, 594] width 42 height 17
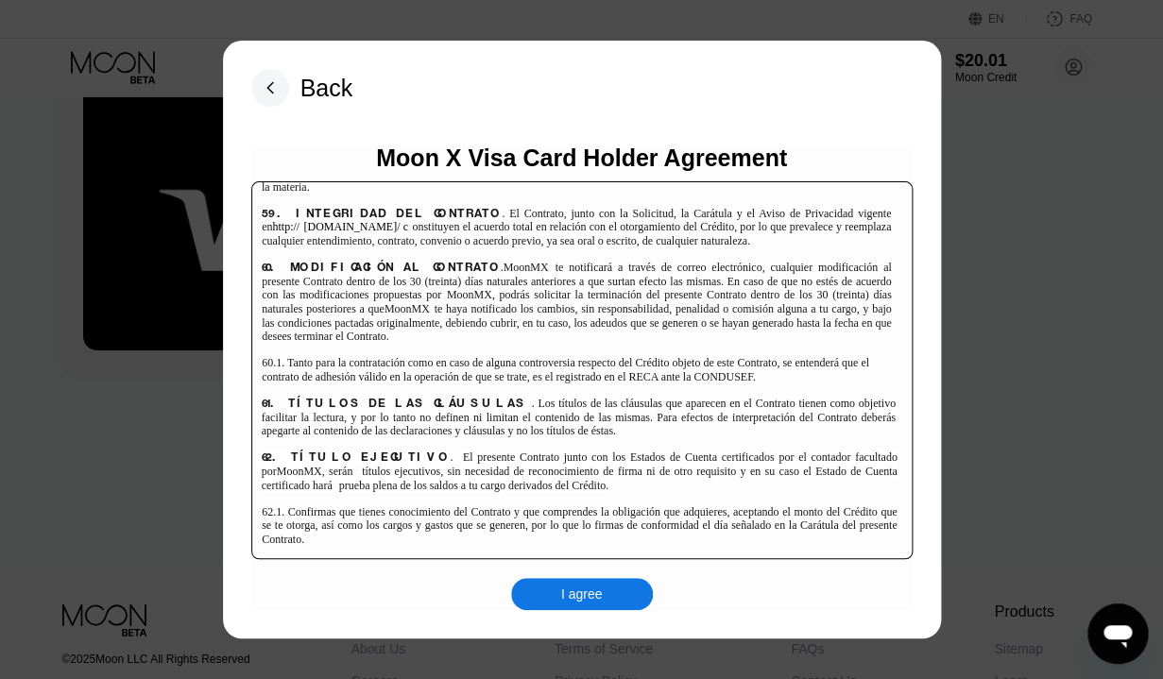
scroll to position [12981, 0]
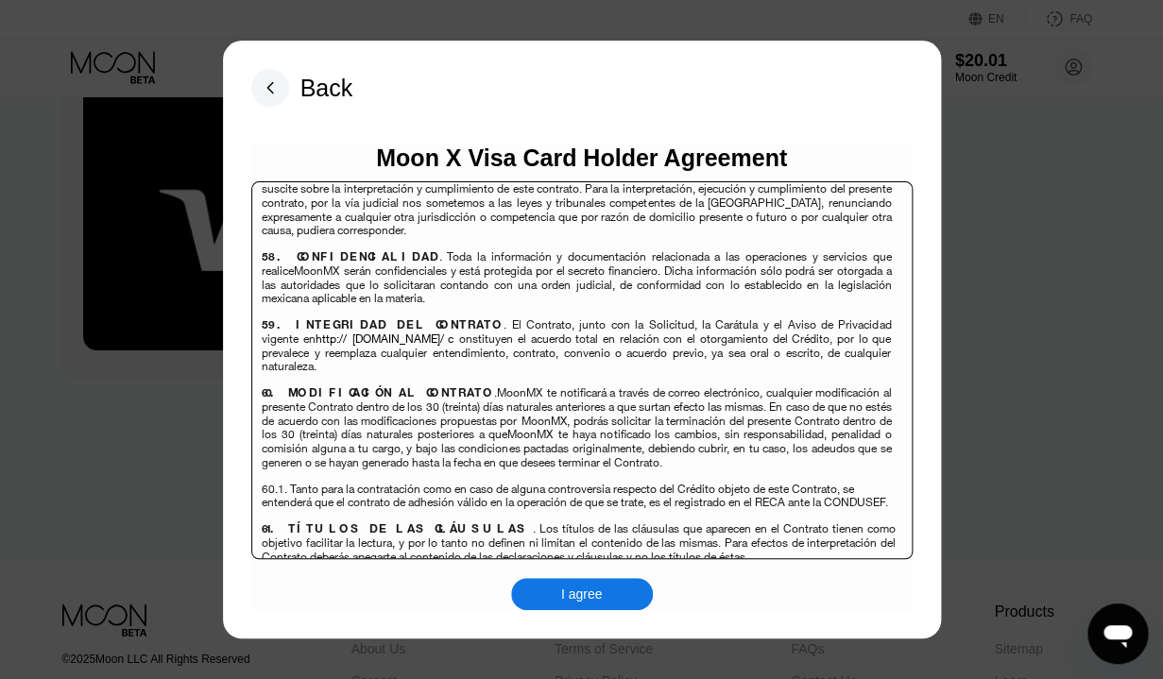
click at [571, 582] on div "I agree" at bounding box center [582, 594] width 142 height 32
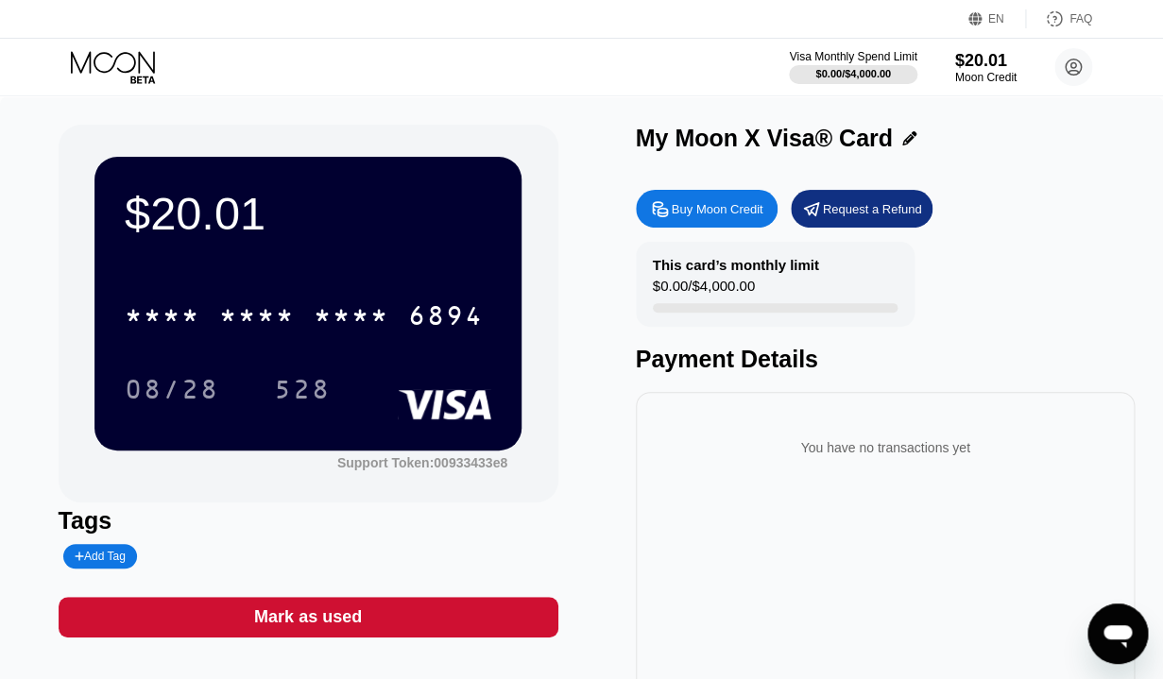
click at [112, 559] on div "Add Tag" at bounding box center [100, 556] width 51 height 13
click at [126, 559] on input "text" at bounding box center [147, 556] width 145 height 13
click at [254, 554] on div at bounding box center [248, 556] width 21 height 11
click at [117, 69] on icon at bounding box center [113, 62] width 84 height 22
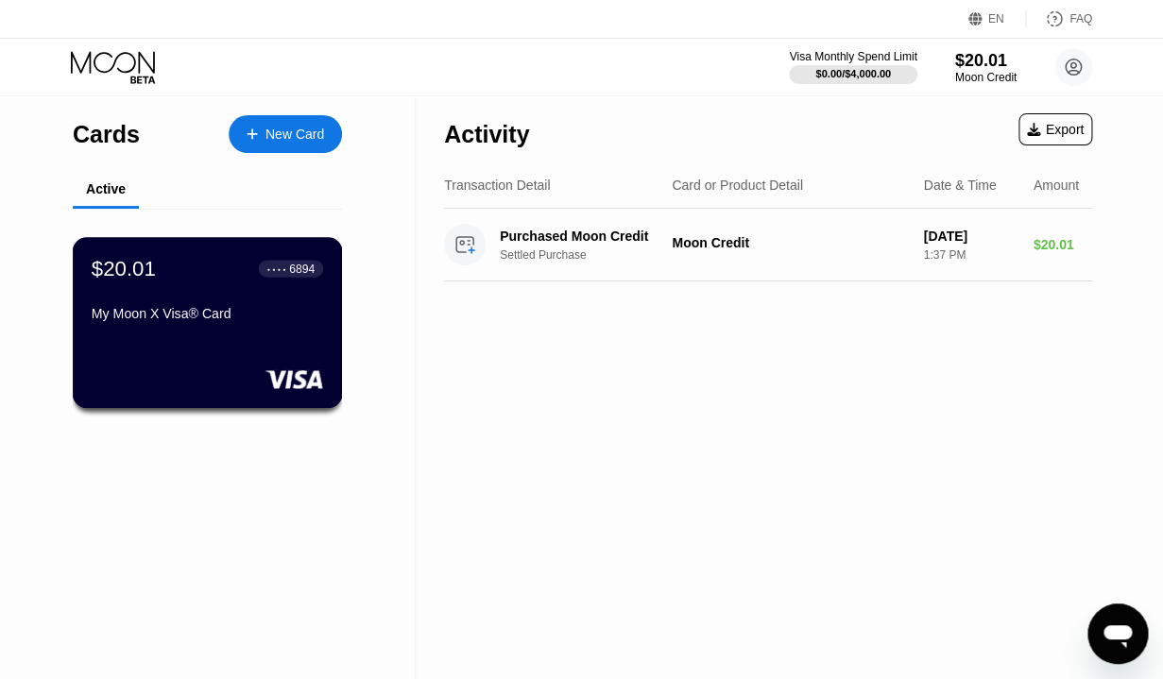
click at [181, 300] on div "$20.01 ● ● ● ● 6894 My Moon X Visa® Card" at bounding box center [208, 292] width 232 height 73
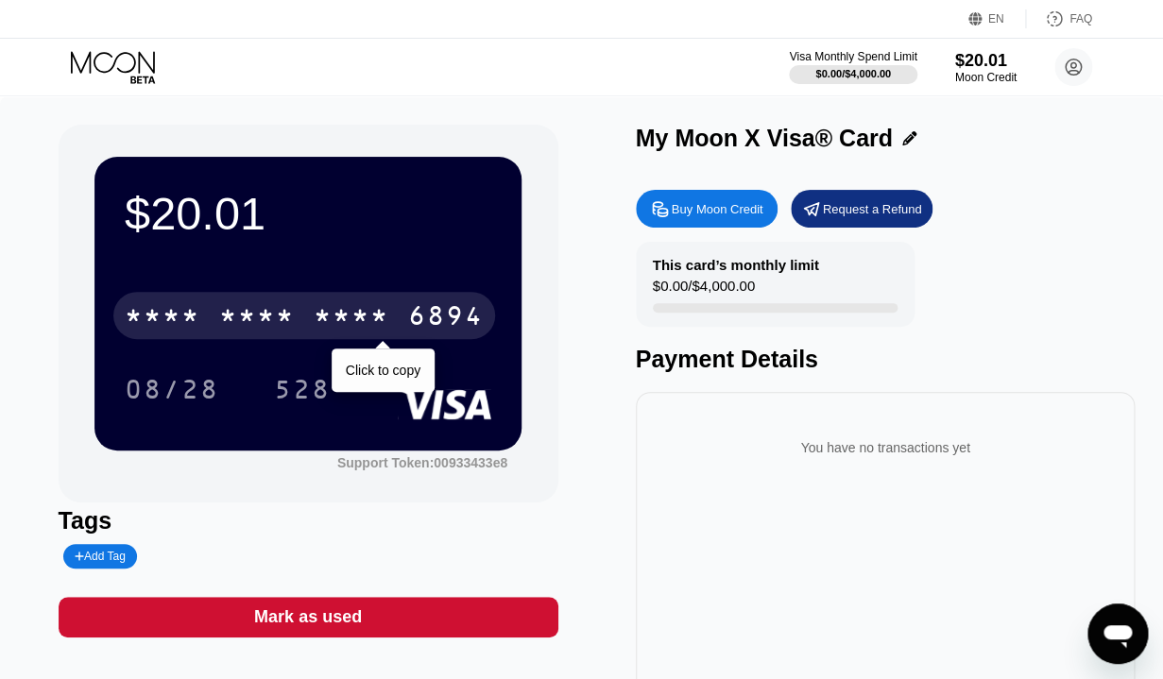
click at [232, 317] on div "* * * *" at bounding box center [257, 318] width 76 height 30
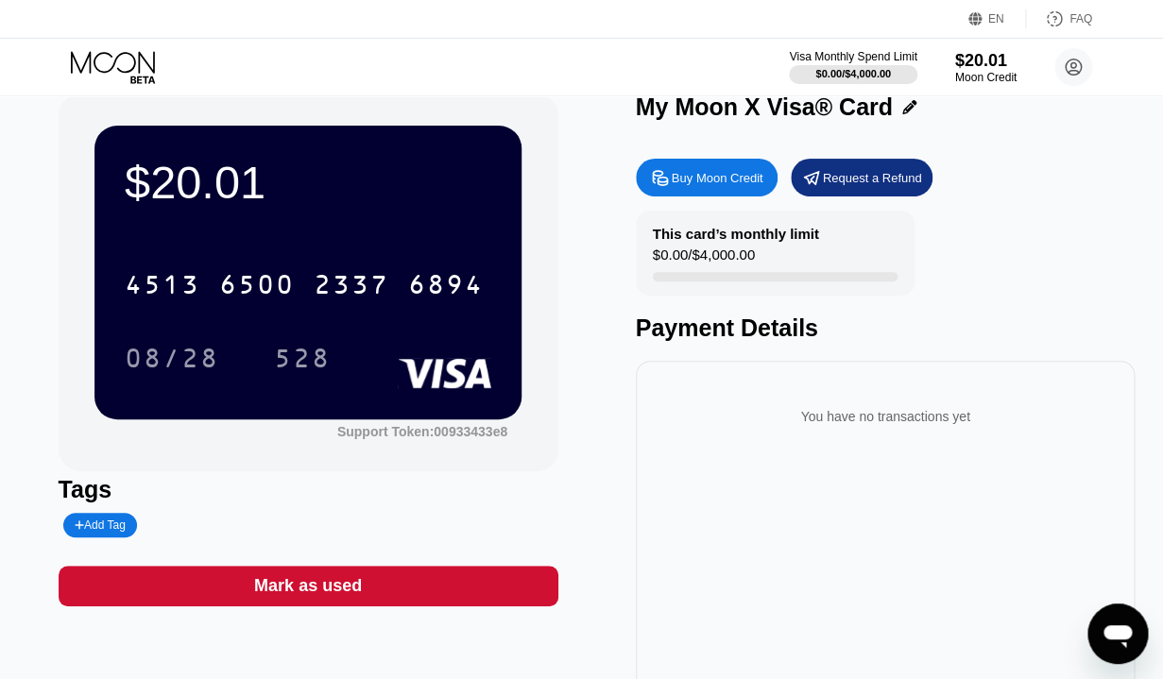
scroll to position [3, 0]
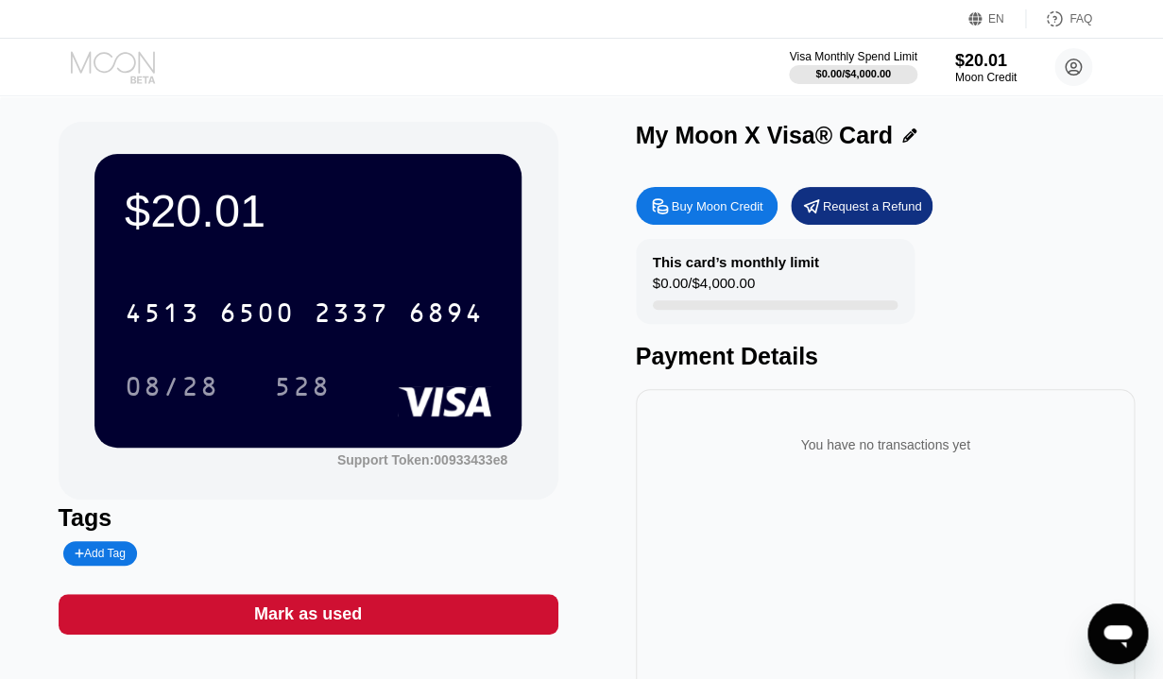
click at [134, 68] on icon at bounding box center [113, 62] width 84 height 22
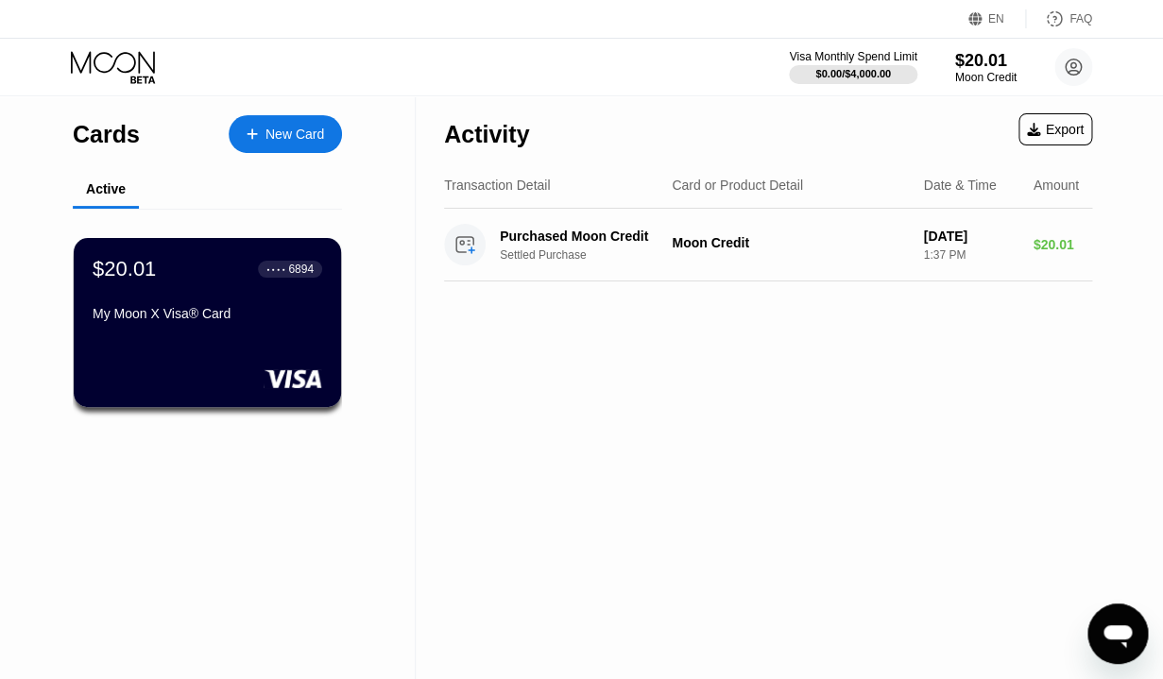
click at [123, 70] on icon at bounding box center [115, 67] width 88 height 33
click at [199, 309] on div "My Moon X Visa® Card" at bounding box center [208, 313] width 232 height 15
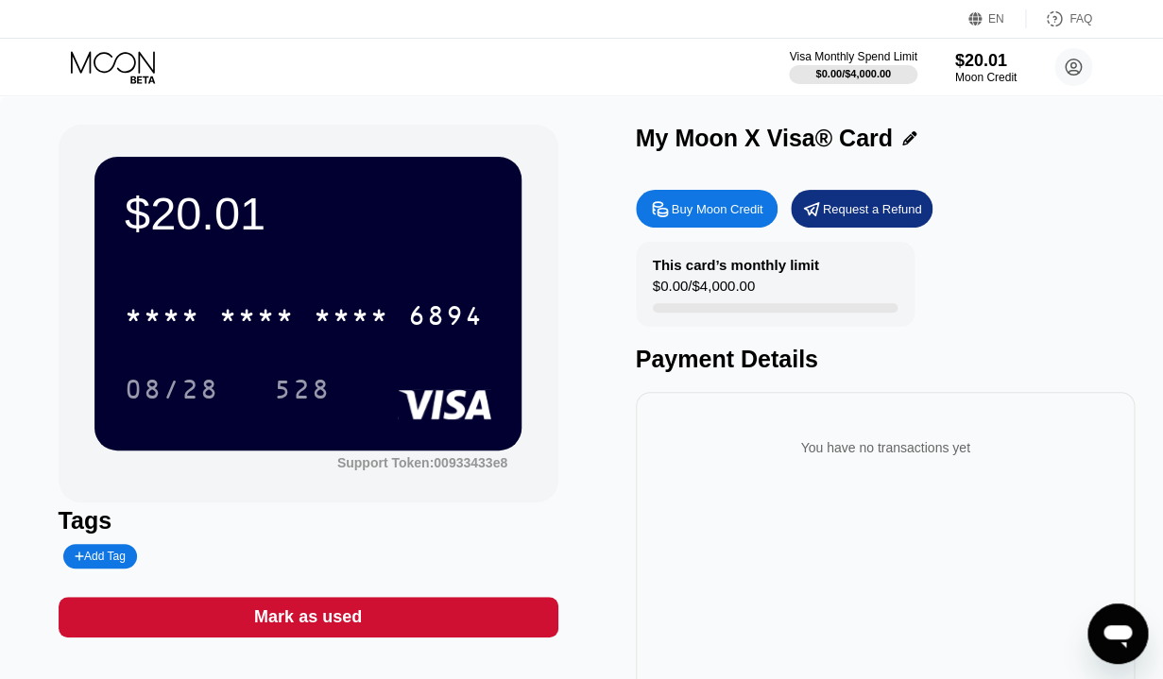
click at [106, 55] on icon at bounding box center [115, 67] width 88 height 33
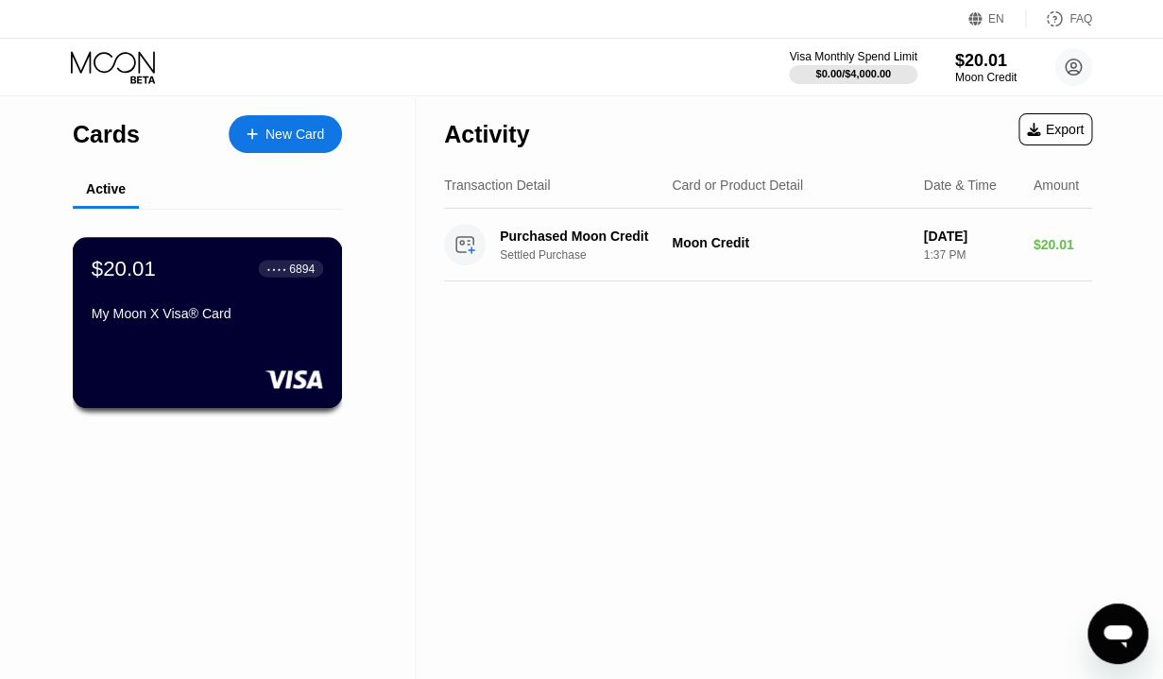
click at [191, 281] on div "$20.01 ● ● ● ● 6894" at bounding box center [208, 268] width 232 height 25
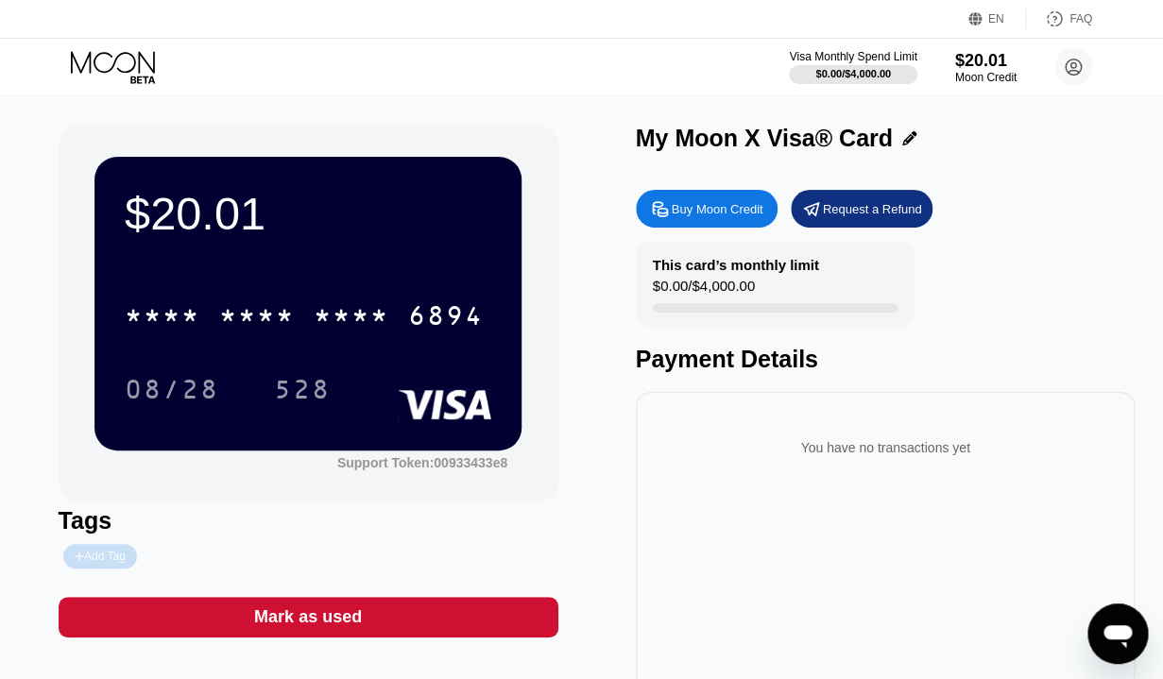
click at [115, 559] on div "Add Tag" at bounding box center [100, 556] width 51 height 13
click at [259, 558] on icon at bounding box center [253, 556] width 11 height 11
click at [108, 63] on icon at bounding box center [115, 67] width 88 height 33
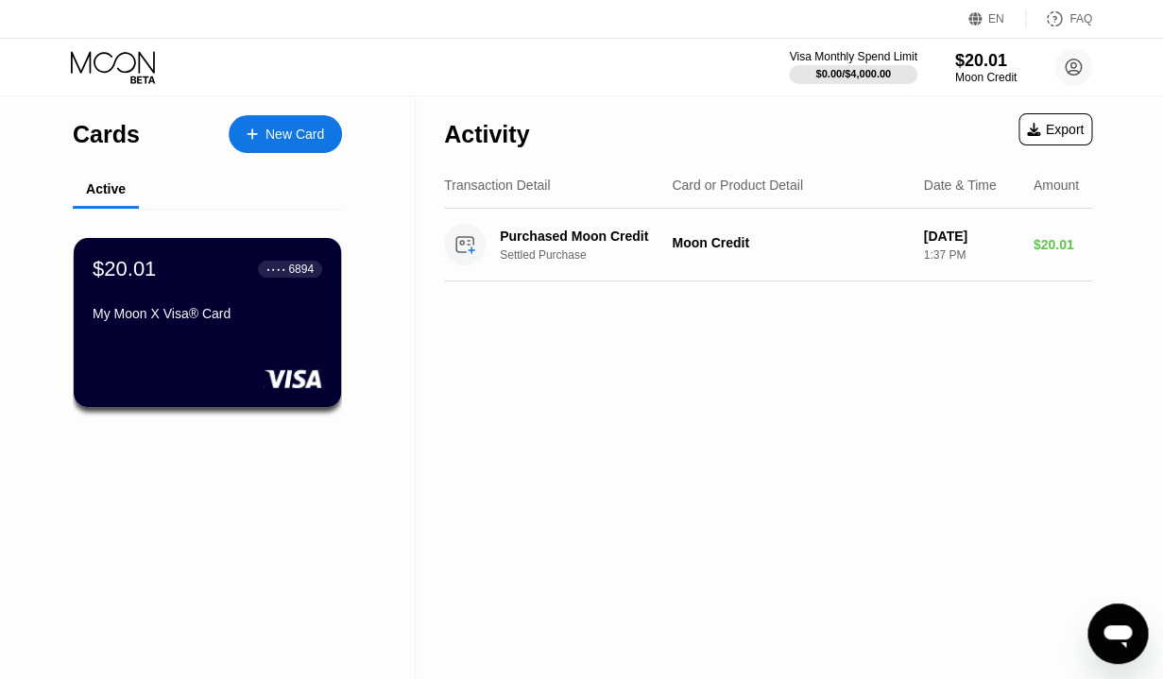
click at [255, 121] on div "New Card" at bounding box center [285, 134] width 113 height 38
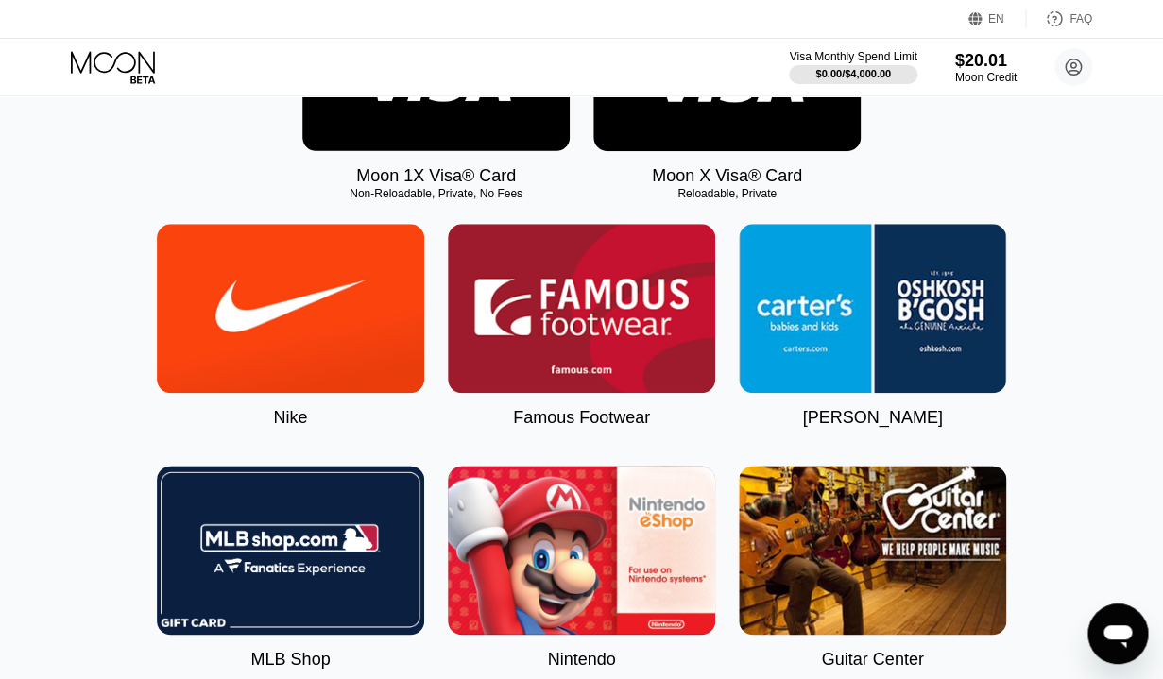
scroll to position [430, 0]
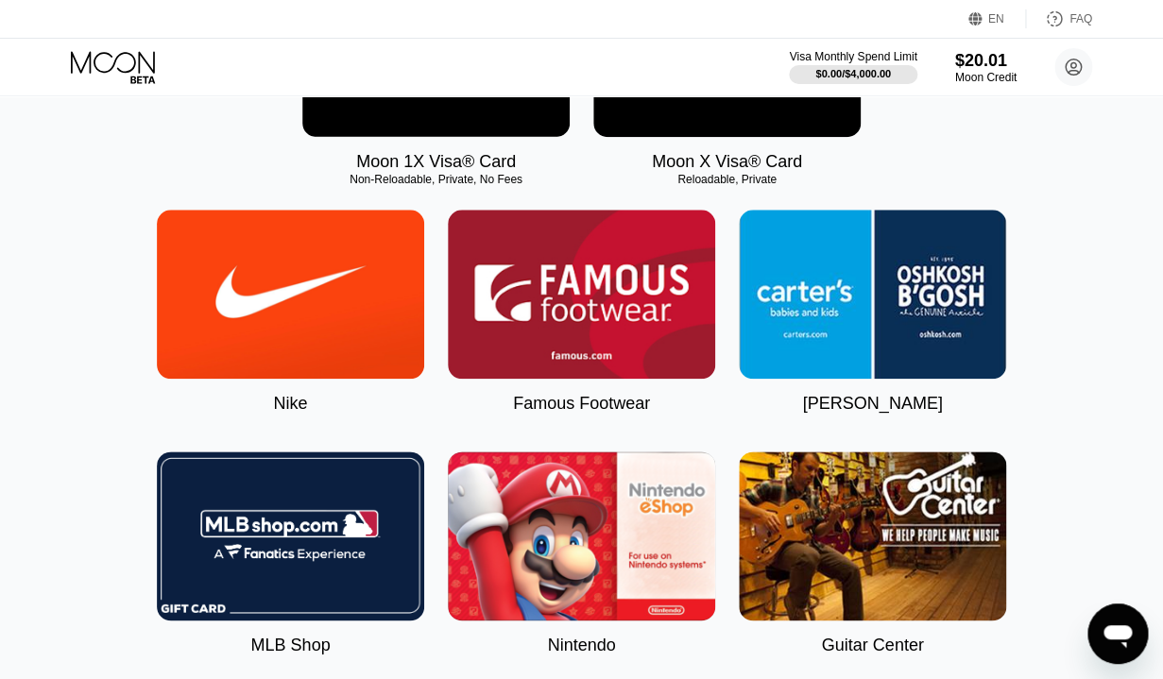
click at [656, 557] on img at bounding box center [581, 536] width 267 height 169
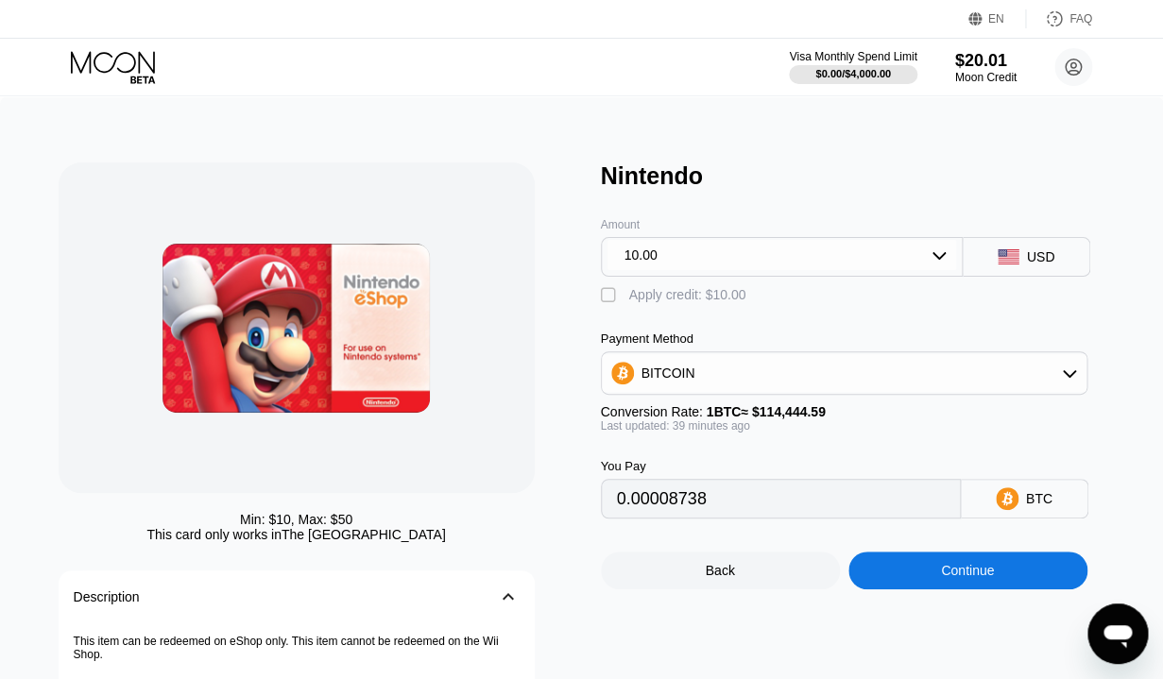
type input "0.00008728"
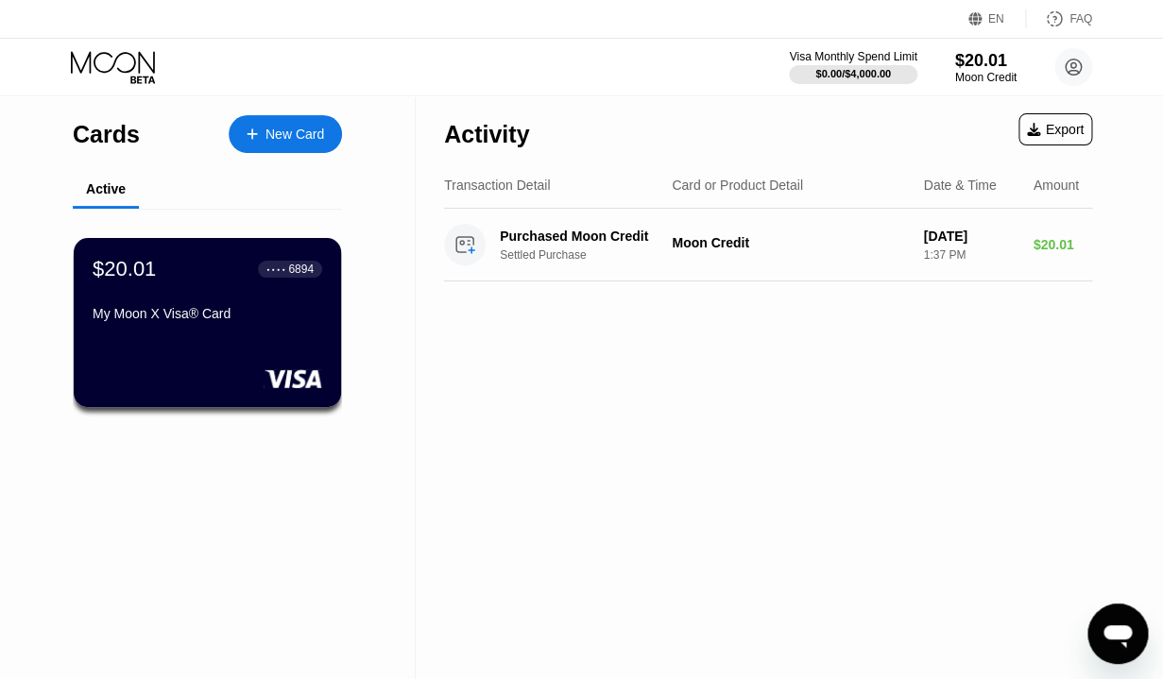
scroll to position [2, 0]
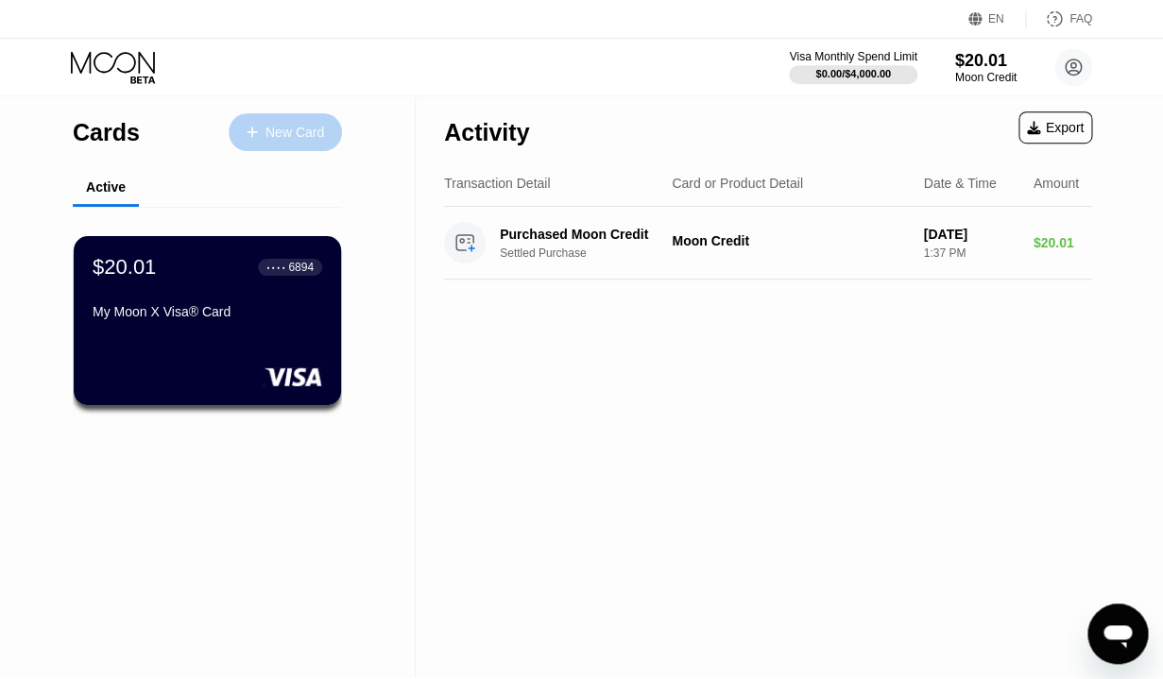
click at [259, 127] on div at bounding box center [262, 133] width 8 height 16
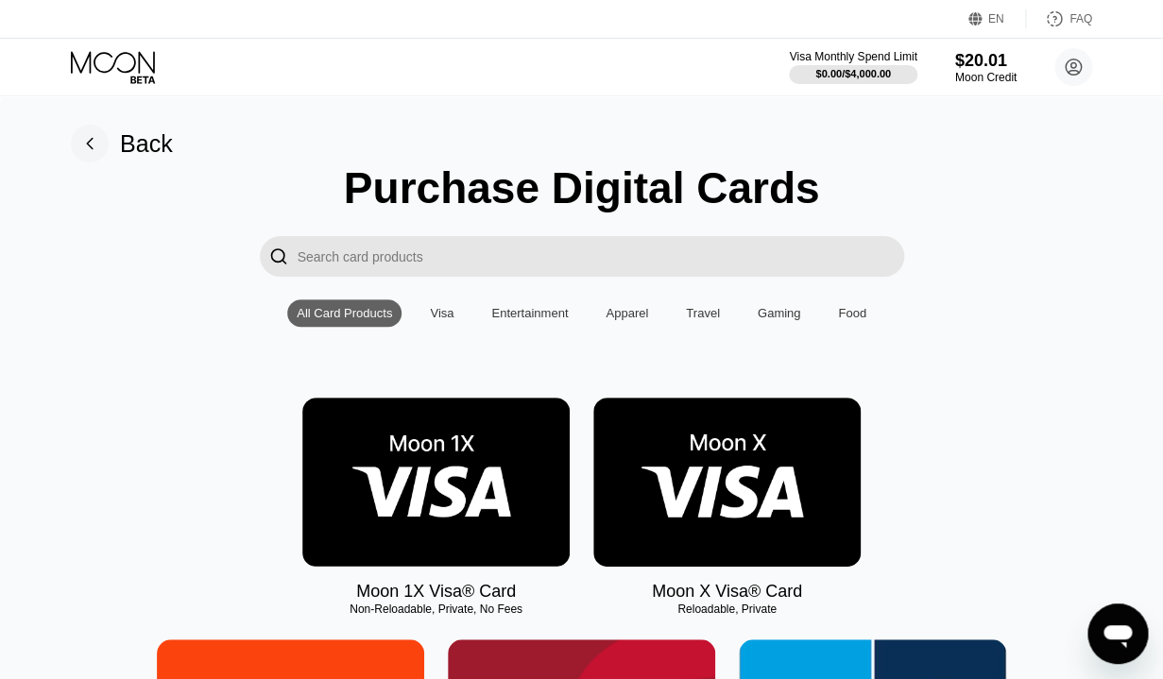
click at [430, 314] on div "Visa" at bounding box center [442, 313] width 24 height 14
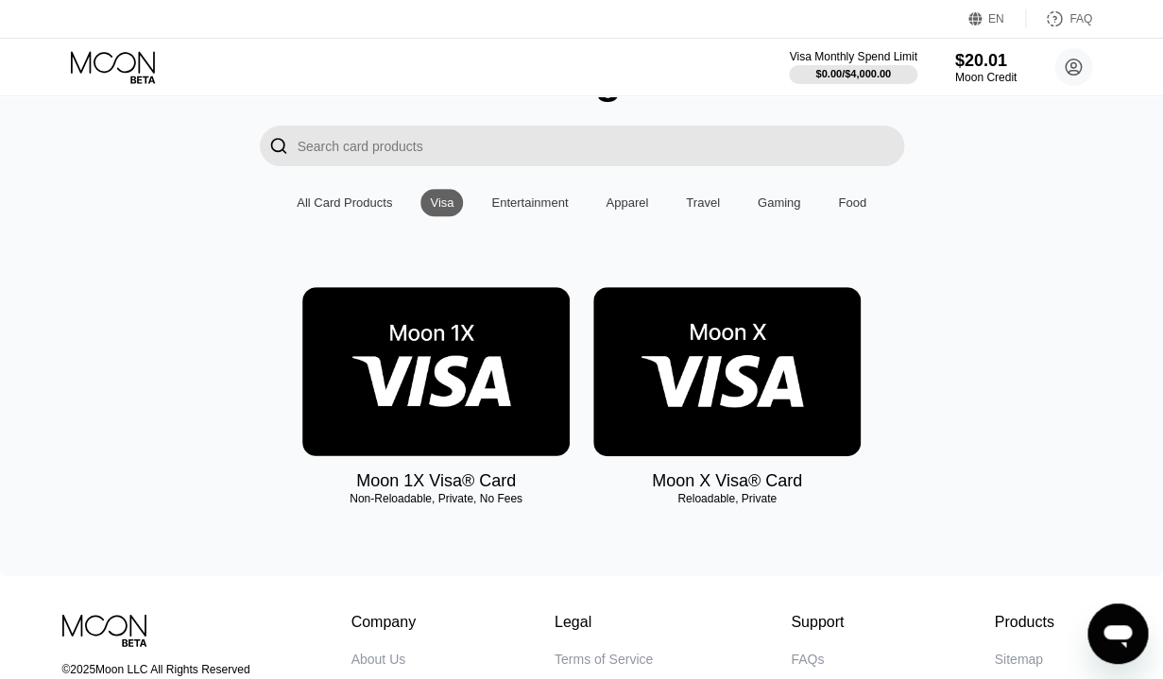
scroll to position [104, 0]
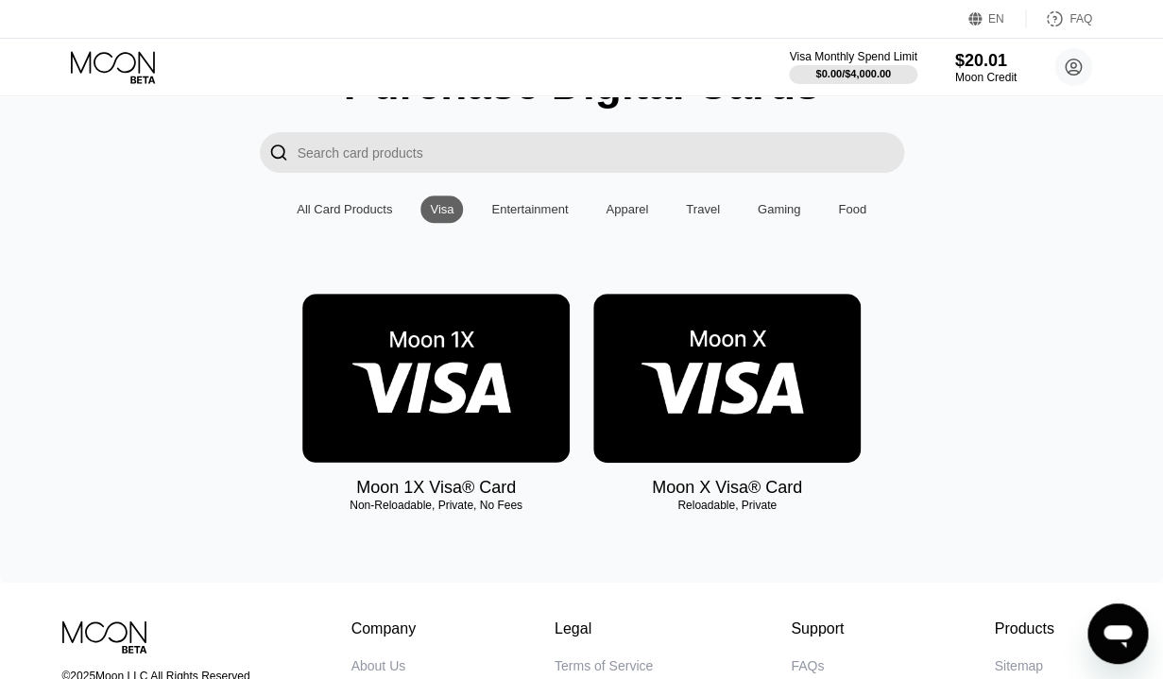
click at [1129, 24] on div "EN Language Select an item Save FAQ" at bounding box center [581, 19] width 1163 height 39
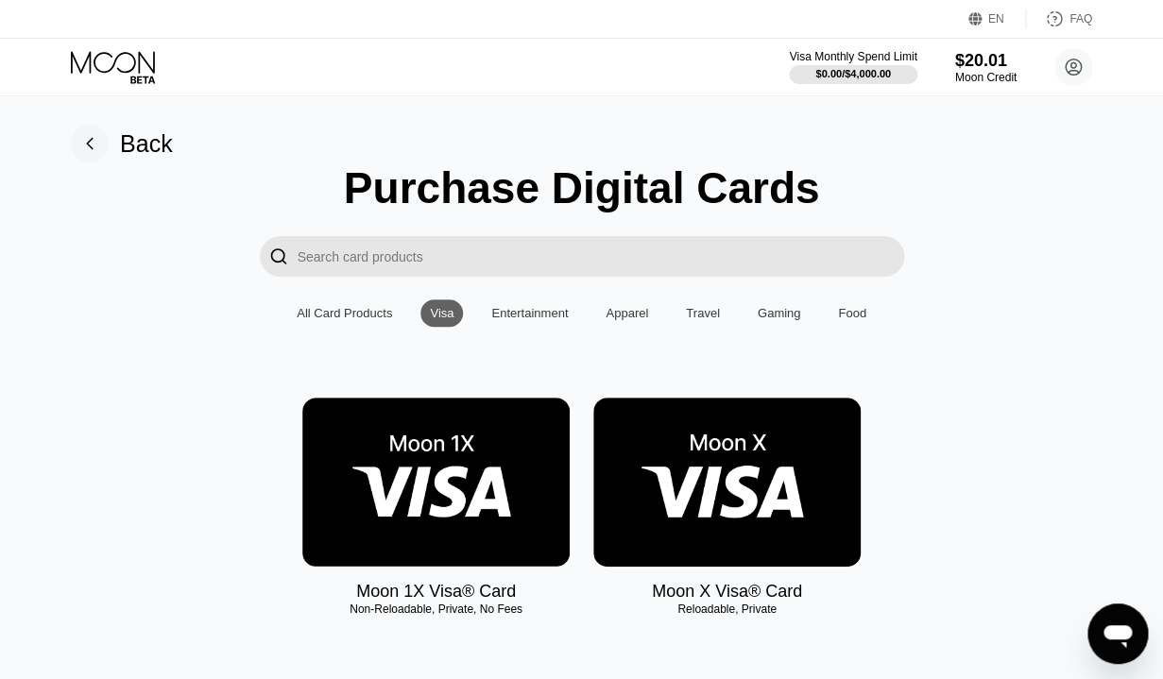
click at [146, 140] on div "Back" at bounding box center [146, 143] width 53 height 27
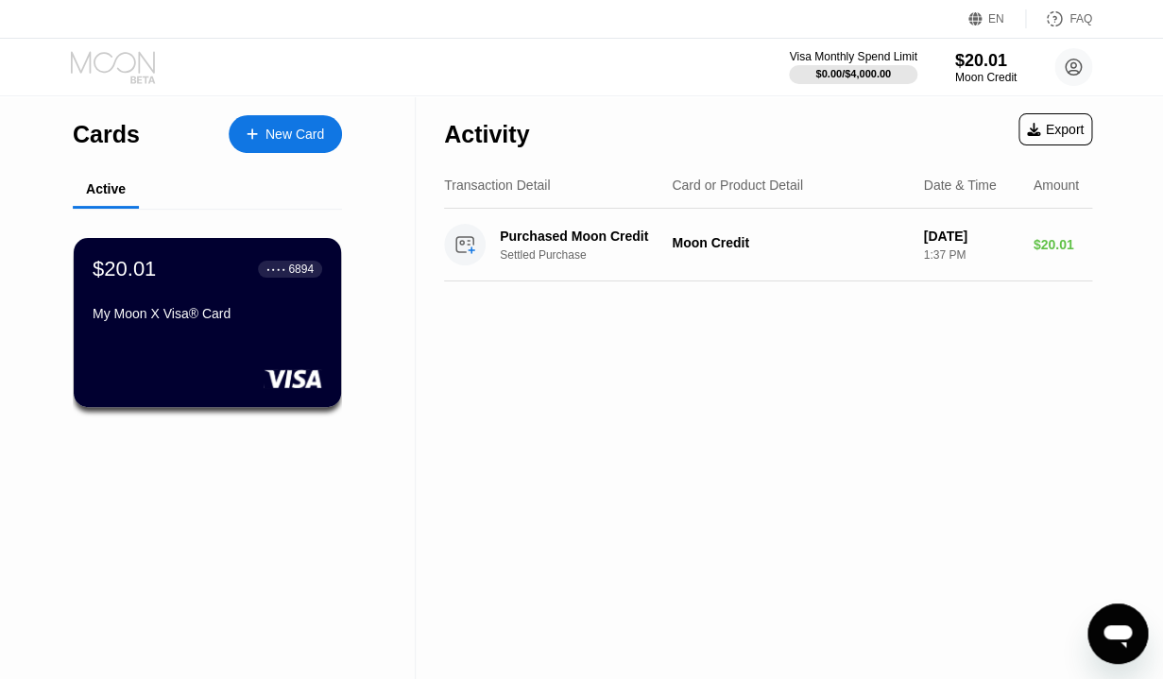
click at [122, 65] on icon at bounding box center [115, 67] width 88 height 33
click at [238, 321] on div "My Moon X Visa® Card" at bounding box center [208, 313] width 232 height 15
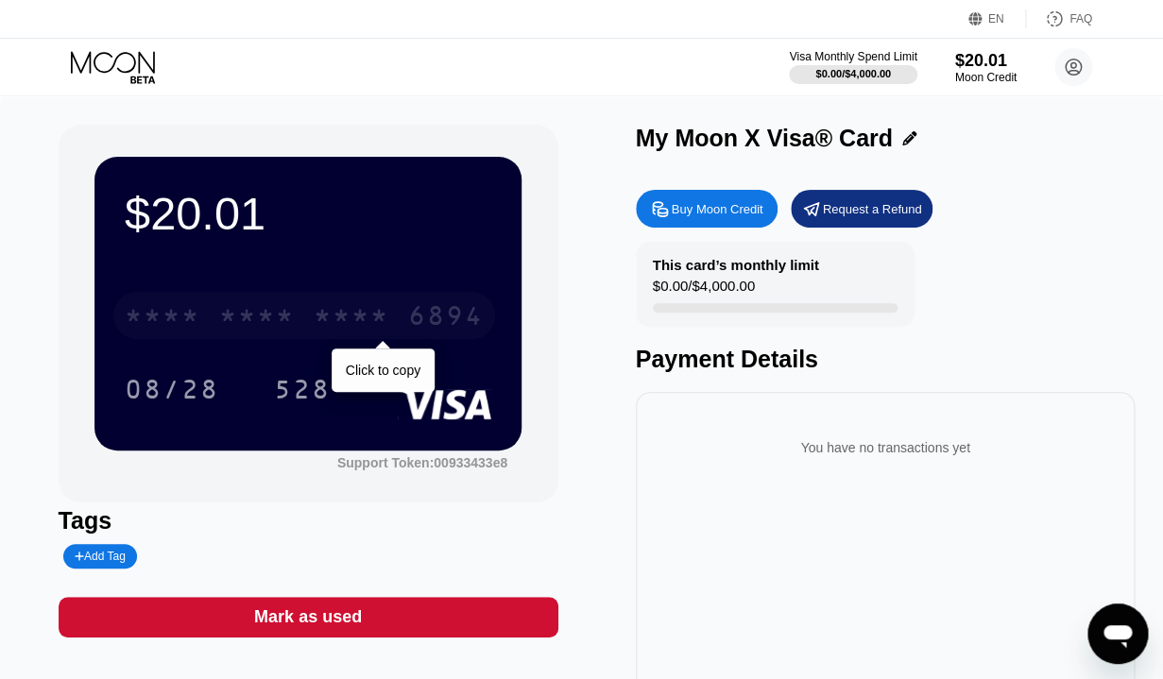
click at [238, 322] on div "* * * *" at bounding box center [257, 318] width 76 height 30
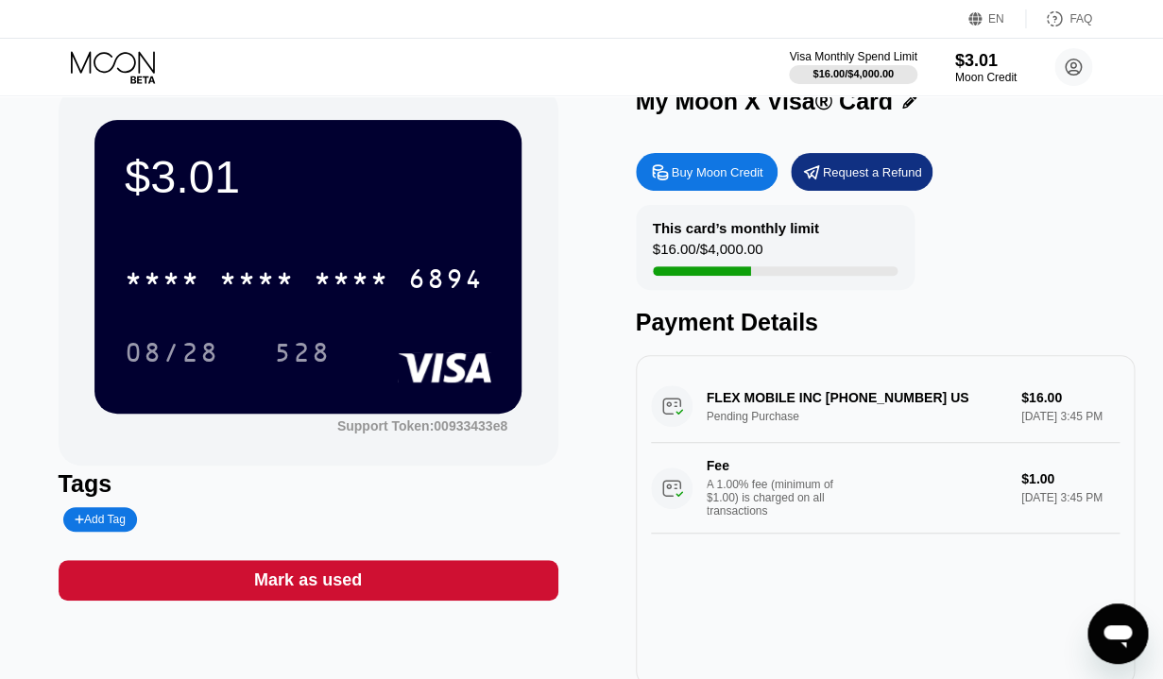
scroll to position [27, 0]
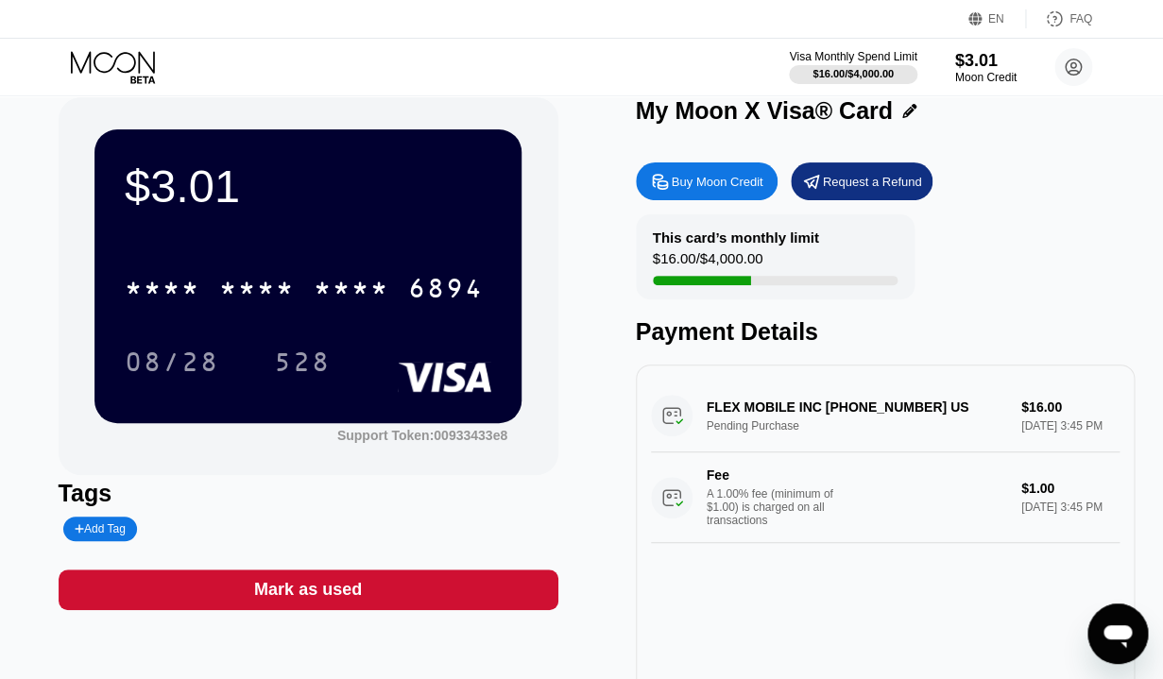
click at [724, 423] on div "FLEX MOBILE INC [PHONE_NUMBER] US Pending Purchase $16.00 [DATE] 3:45 PM Fee A …" at bounding box center [886, 461] width 470 height 163
